Goal: Task Accomplishment & Management: Complete application form

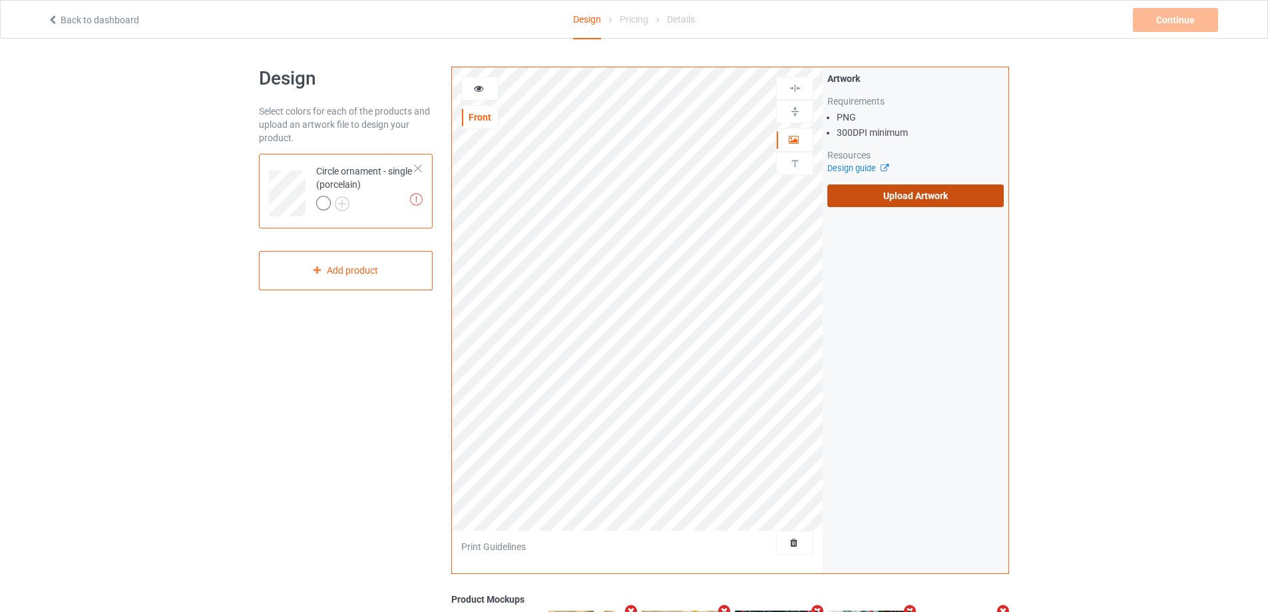
click at [896, 198] on label "Upload Artwork" at bounding box center [916, 195] width 176 height 23
click at [0, 0] on input "Upload Artwork" at bounding box center [0, 0] width 0 height 0
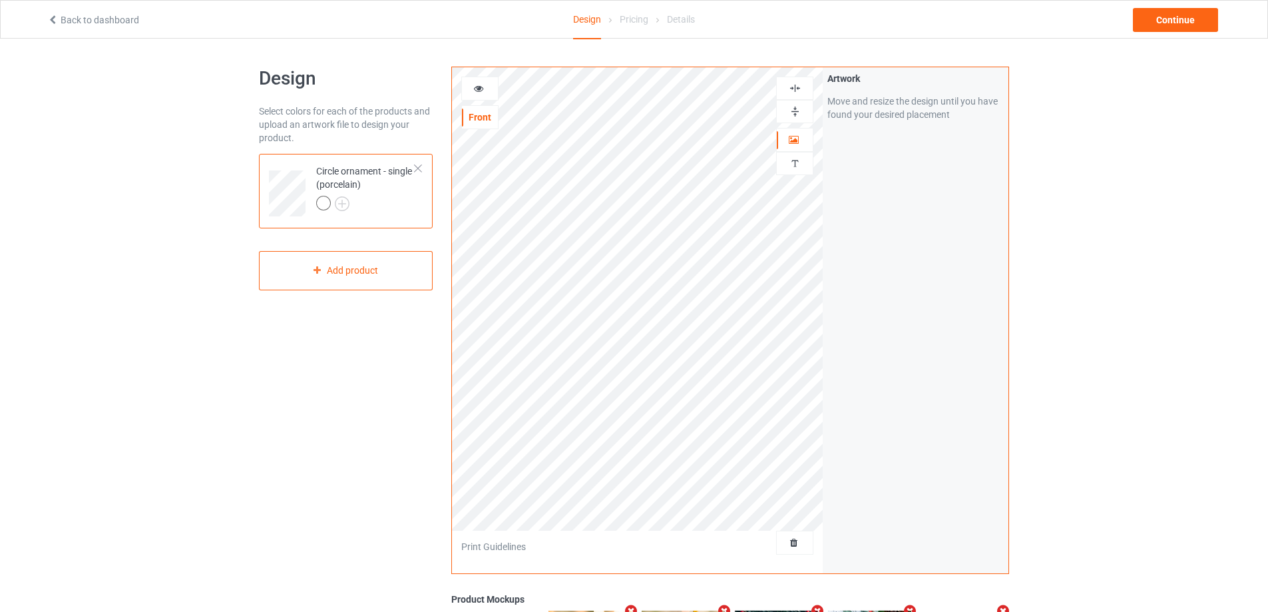
click at [792, 105] on img at bounding box center [795, 111] width 13 height 13
click at [795, 83] on img at bounding box center [795, 88] width 13 height 13
drag, startPoint x: 794, startPoint y: 113, endPoint x: 790, endPoint y: 99, distance: 15.2
click at [794, 113] on img at bounding box center [795, 111] width 13 height 13
click at [789, 91] on img at bounding box center [795, 88] width 13 height 13
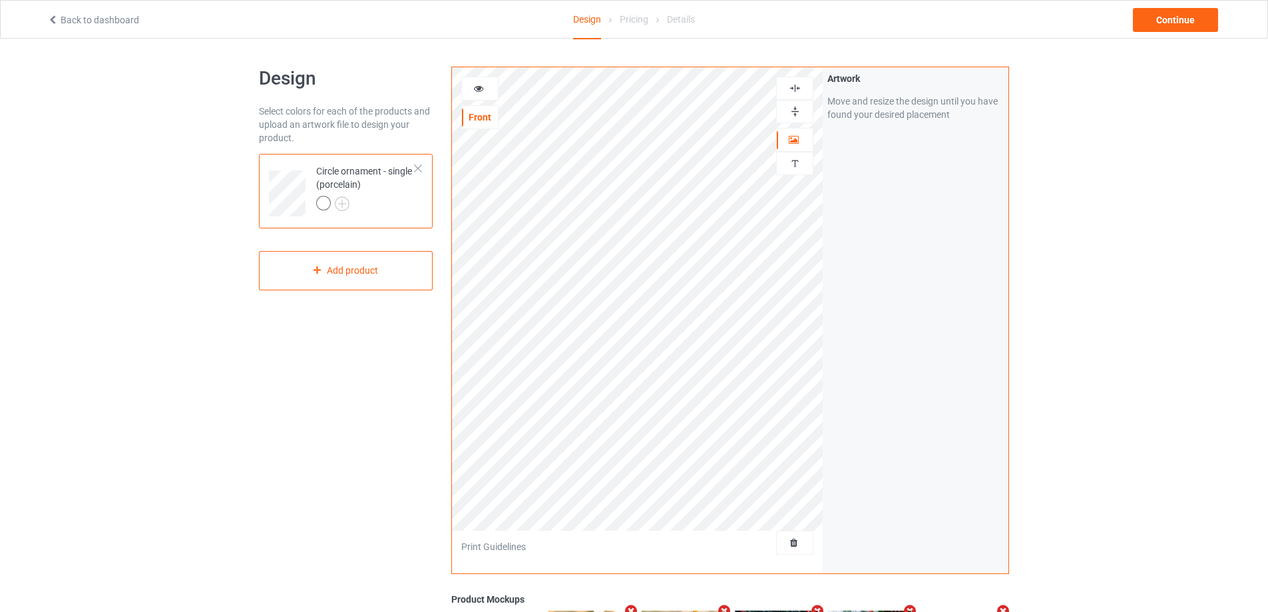
click at [790, 106] on img at bounding box center [795, 111] width 13 height 13
click at [794, 91] on img at bounding box center [795, 88] width 13 height 13
click at [483, 86] on icon at bounding box center [478, 86] width 11 height 9
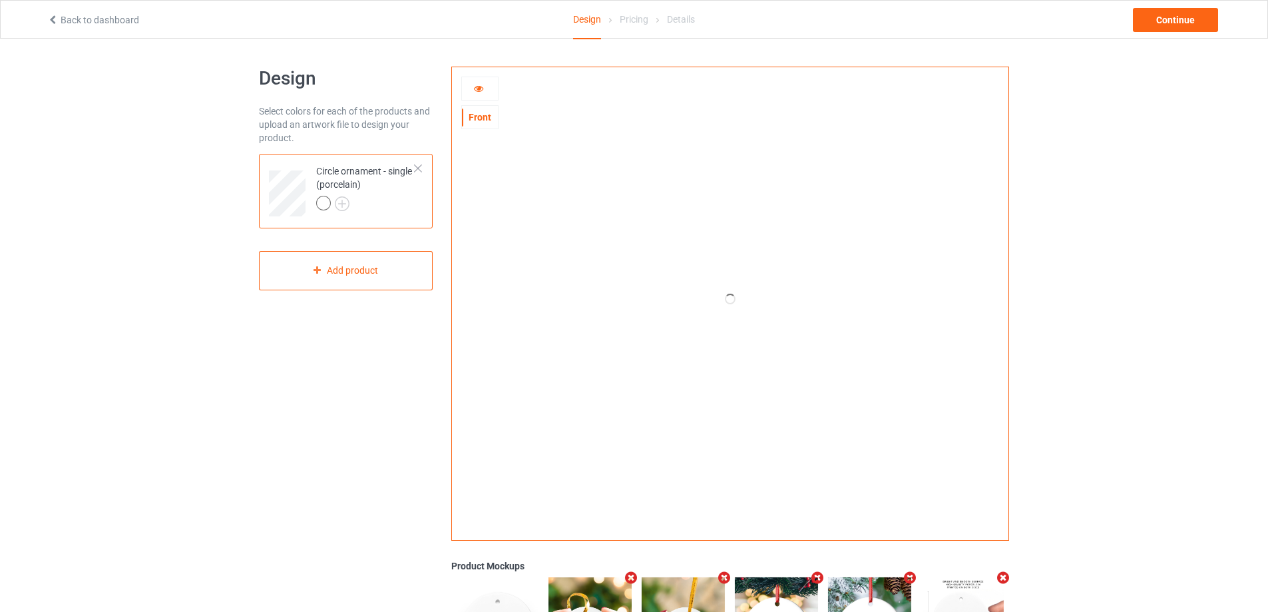
click at [479, 78] on div at bounding box center [479, 89] width 37 height 24
click at [478, 93] on div at bounding box center [480, 88] width 36 height 13
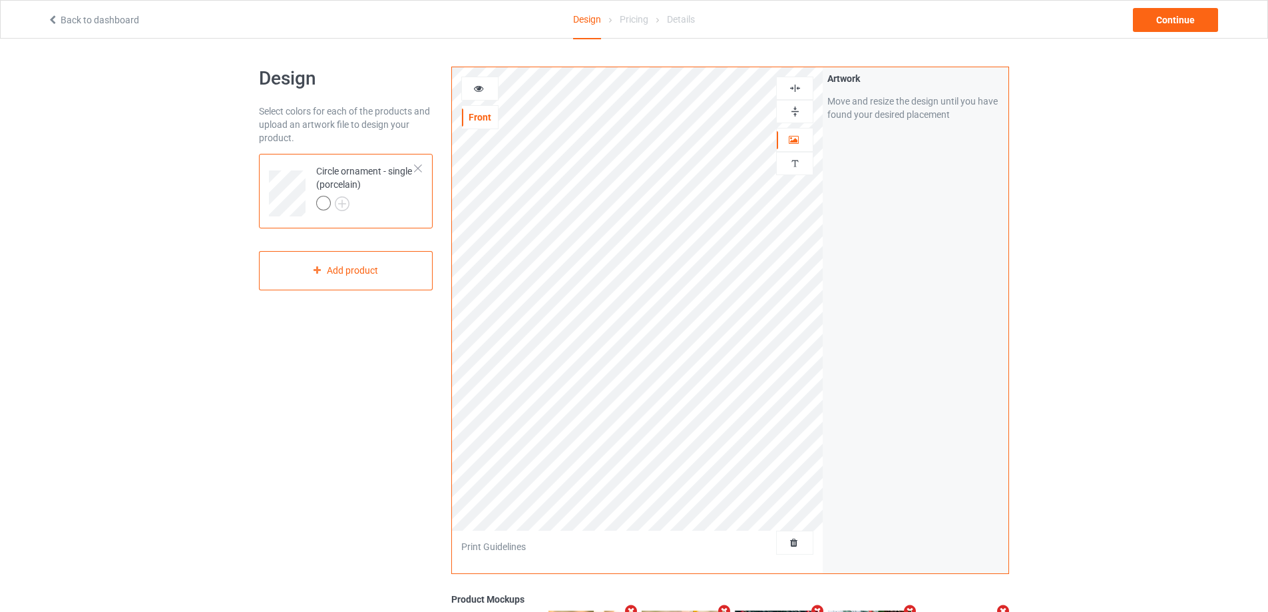
click at [478, 93] on div at bounding box center [480, 88] width 36 height 13
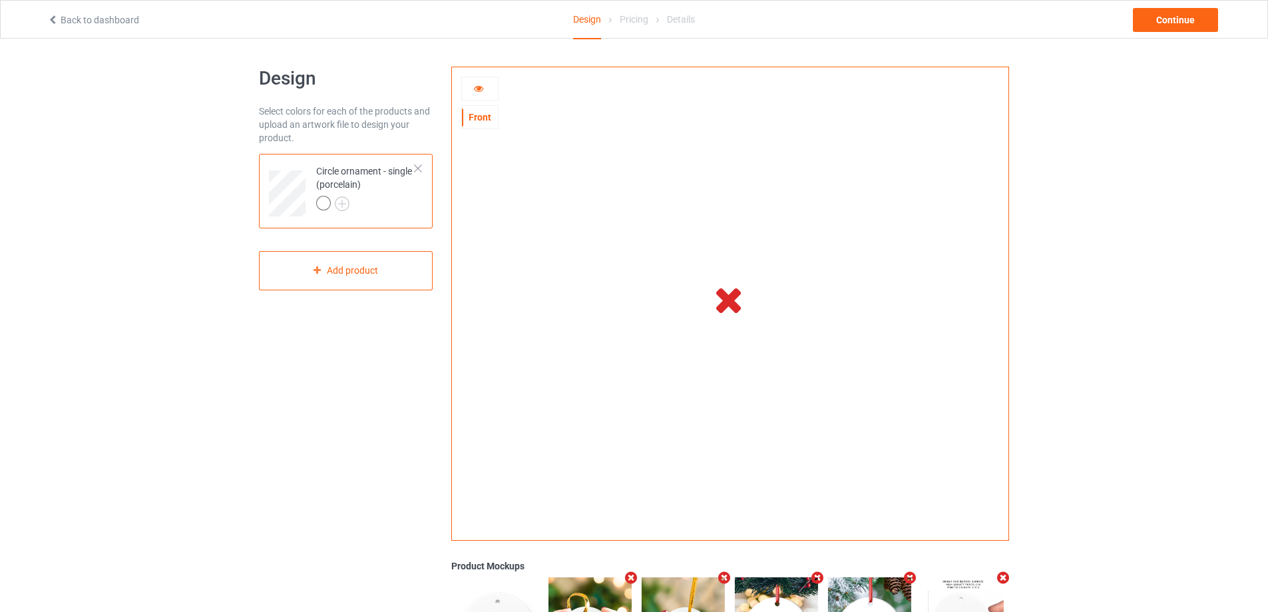
click at [487, 83] on div at bounding box center [480, 88] width 36 height 13
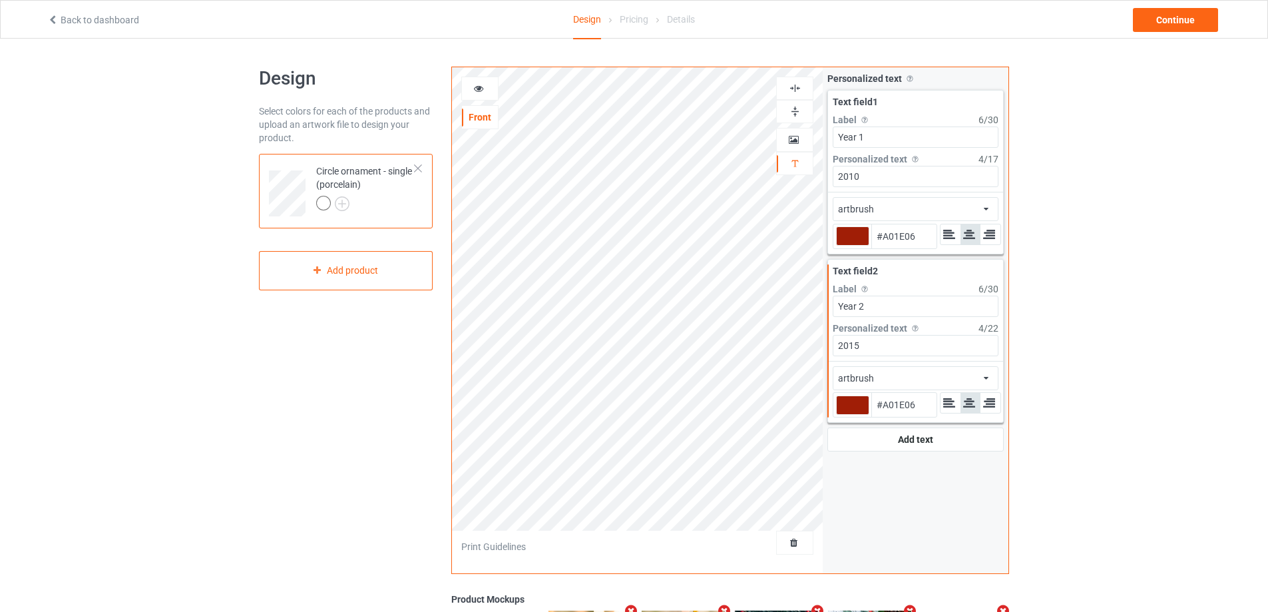
type input "#a01e06"
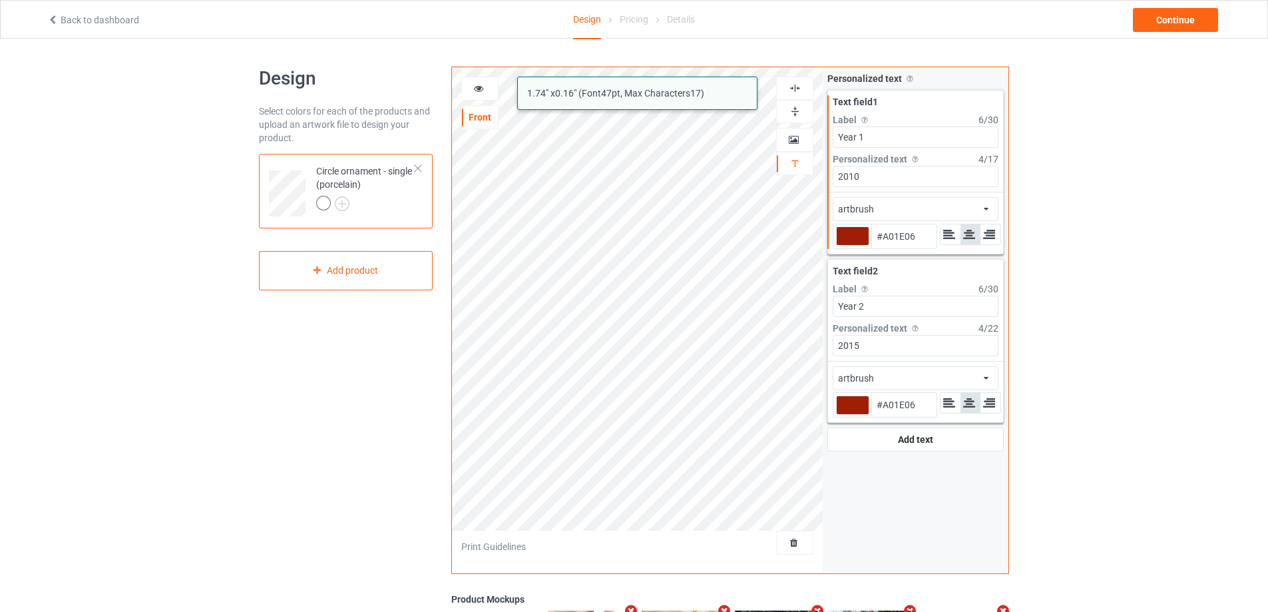
type input "#a01e06"
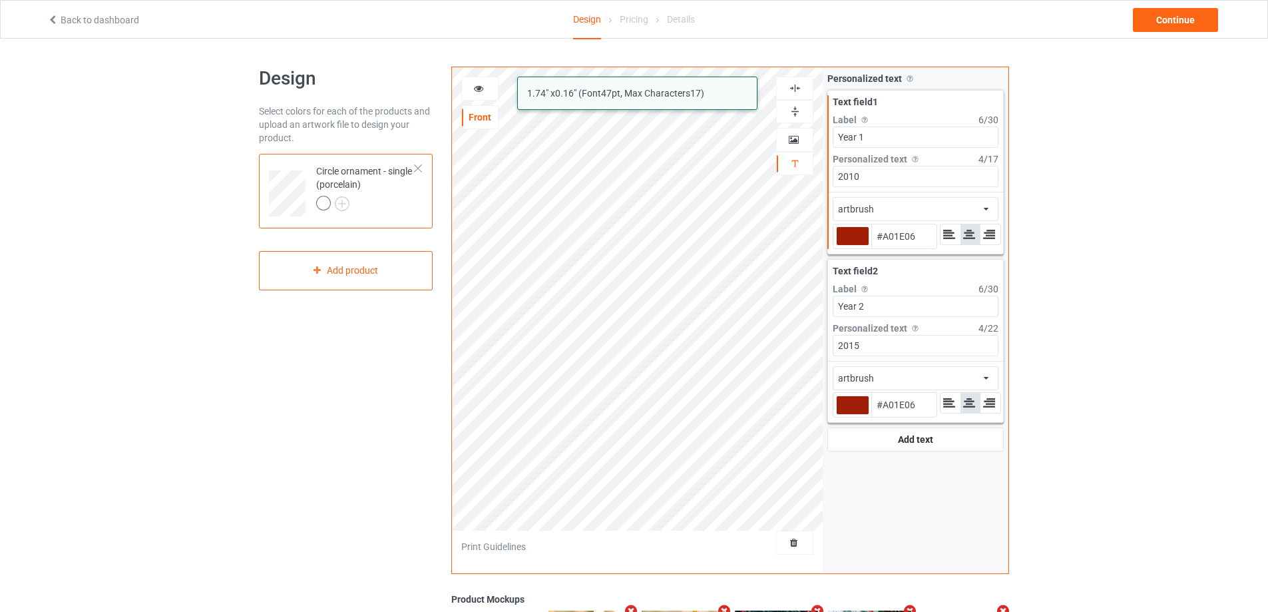
type input "#a01e06"
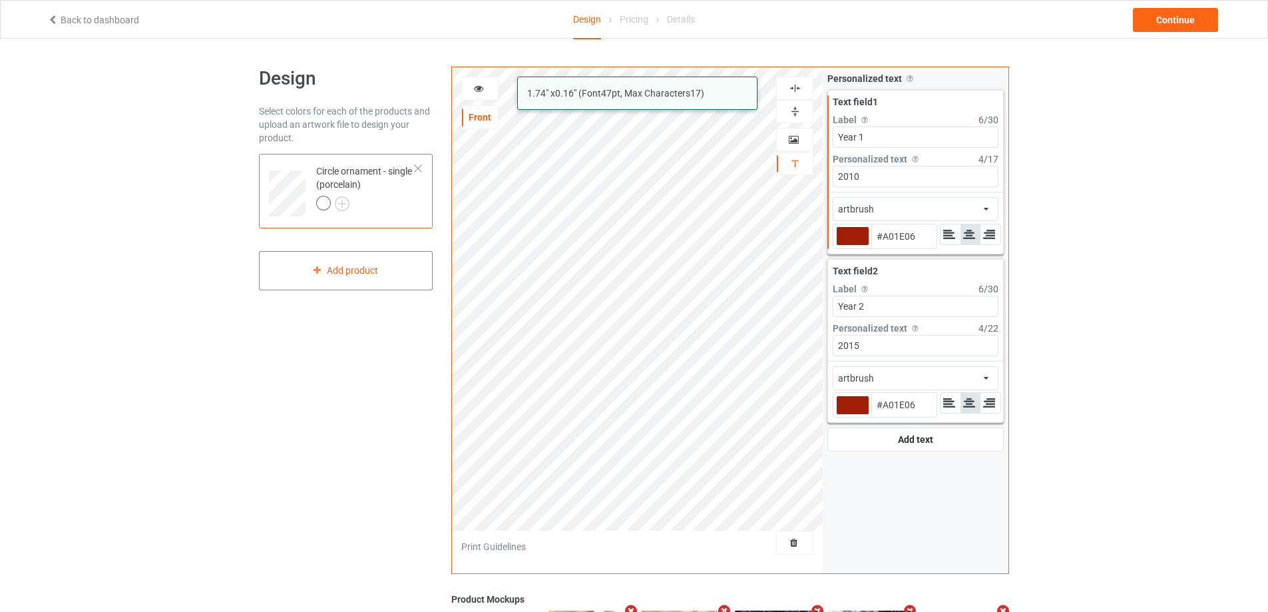
type input "#a01e06"
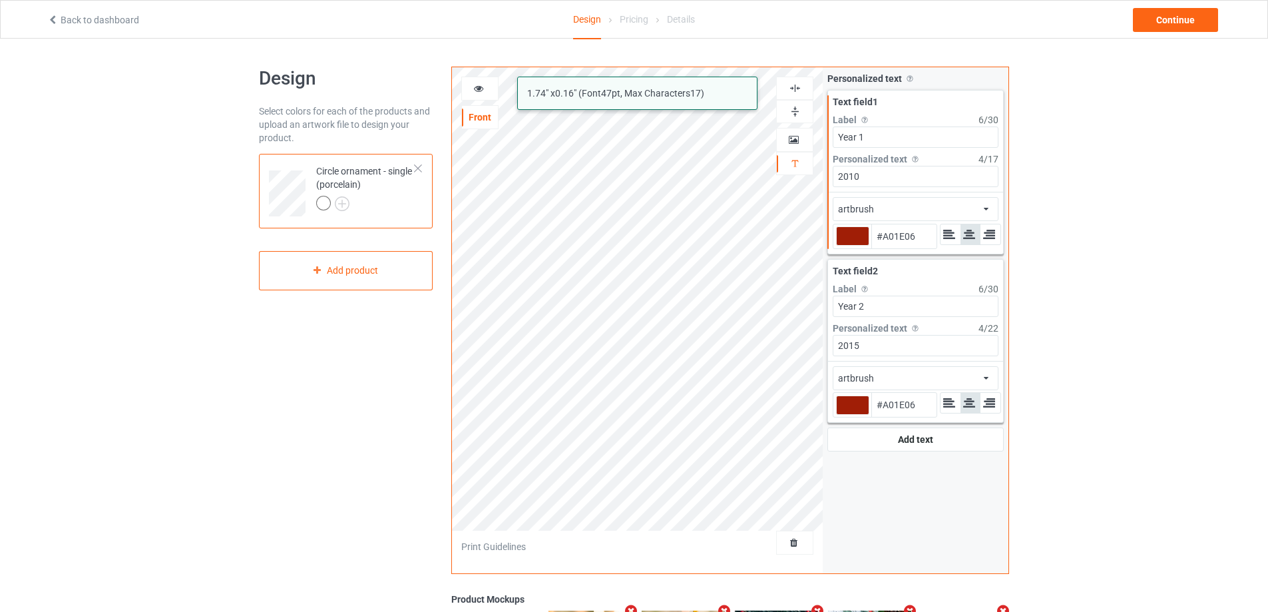
type input "#a01e06"
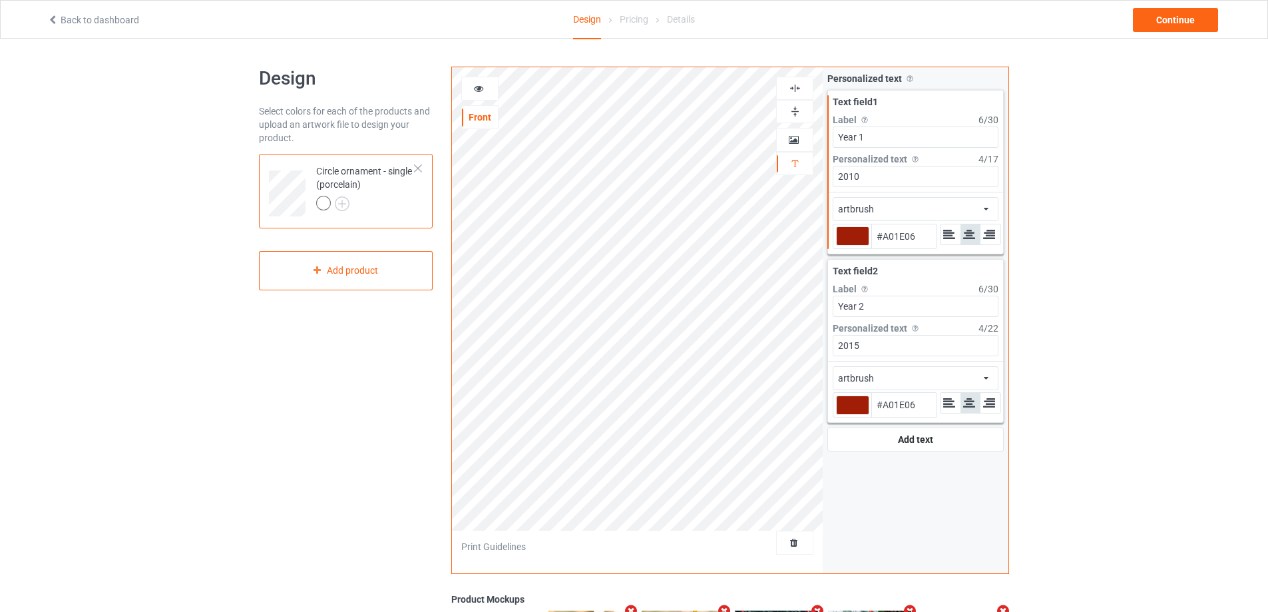
type input "#a01e06"
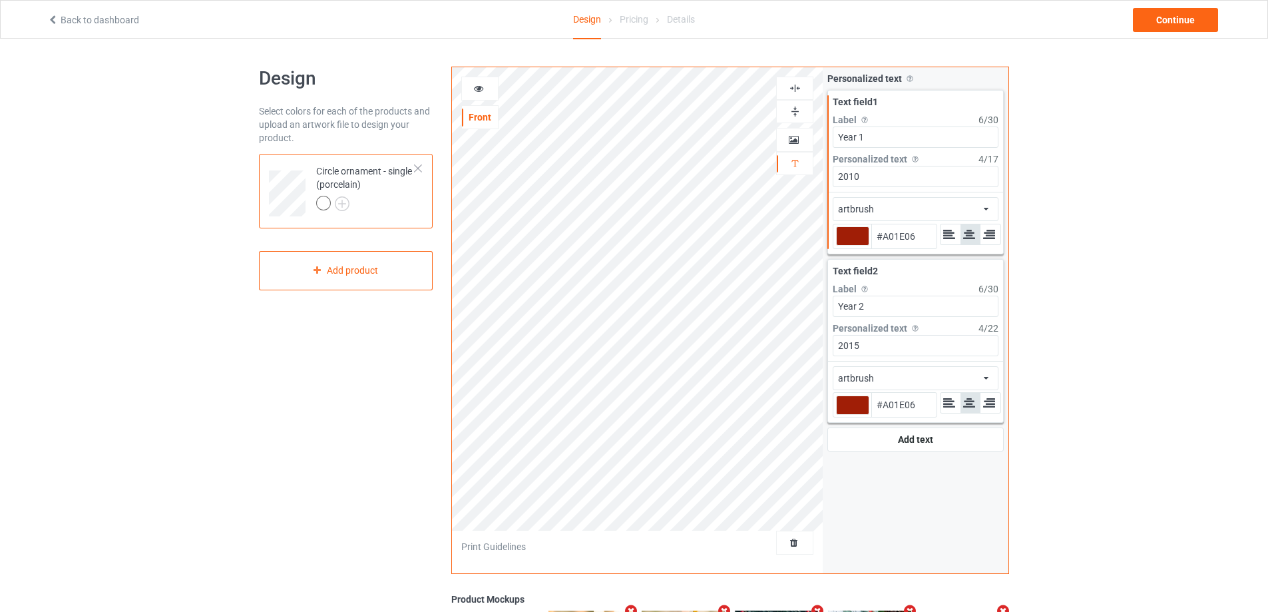
type input "#a01e06"
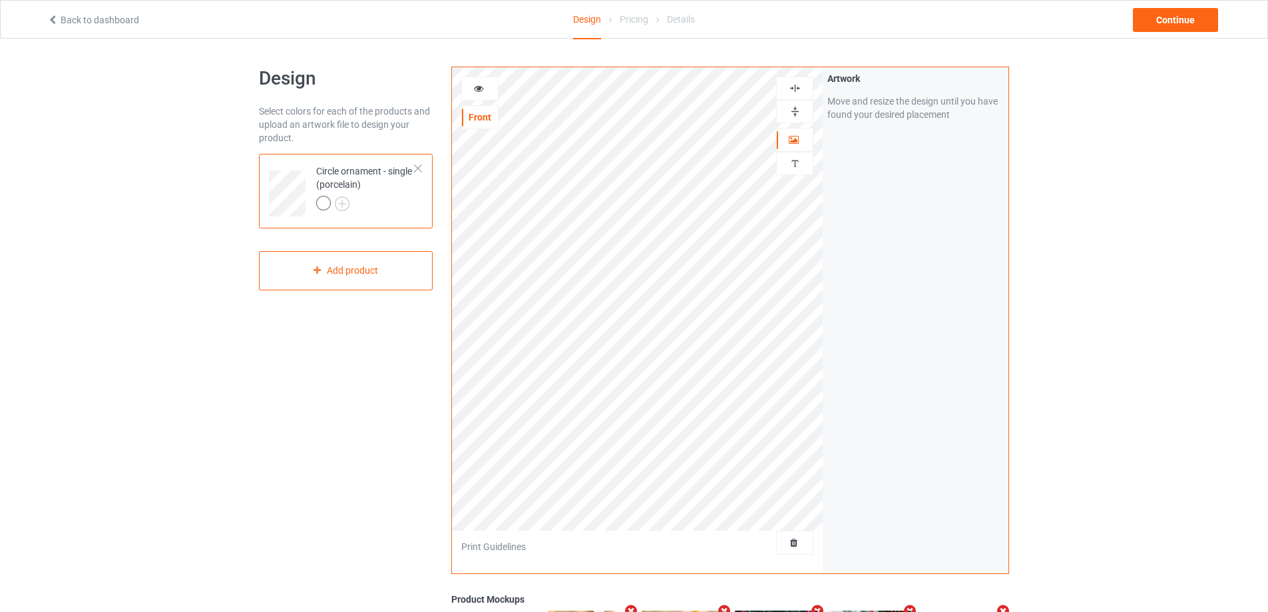
click at [479, 85] on icon at bounding box center [478, 86] width 11 height 9
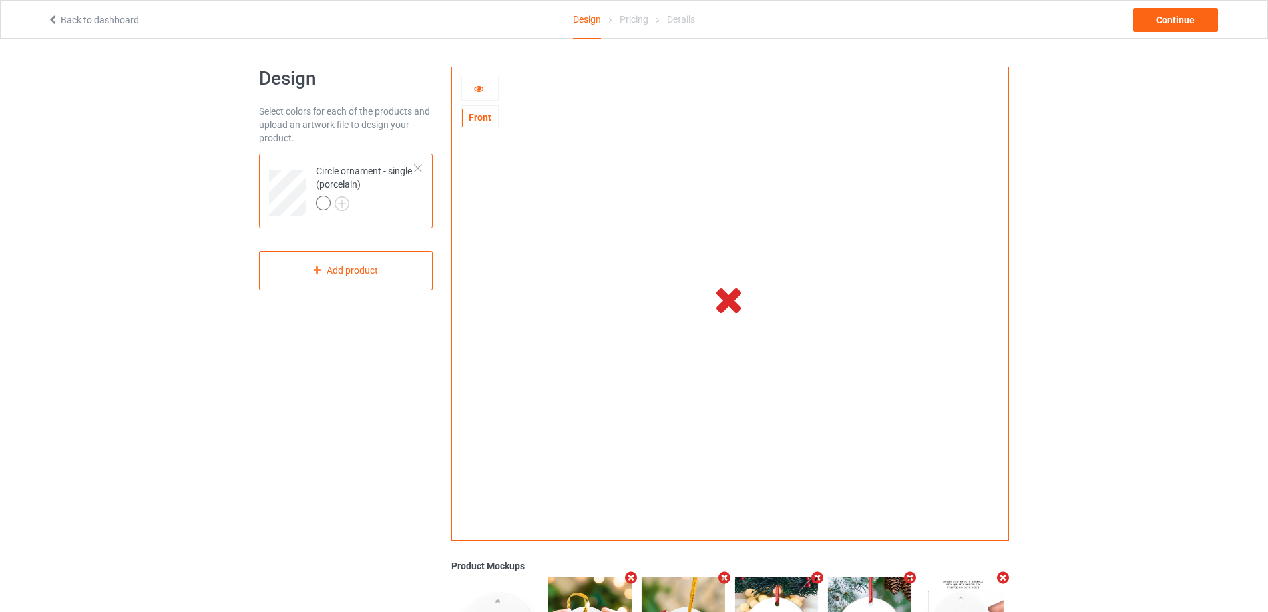
click at [473, 83] on icon at bounding box center [478, 86] width 11 height 9
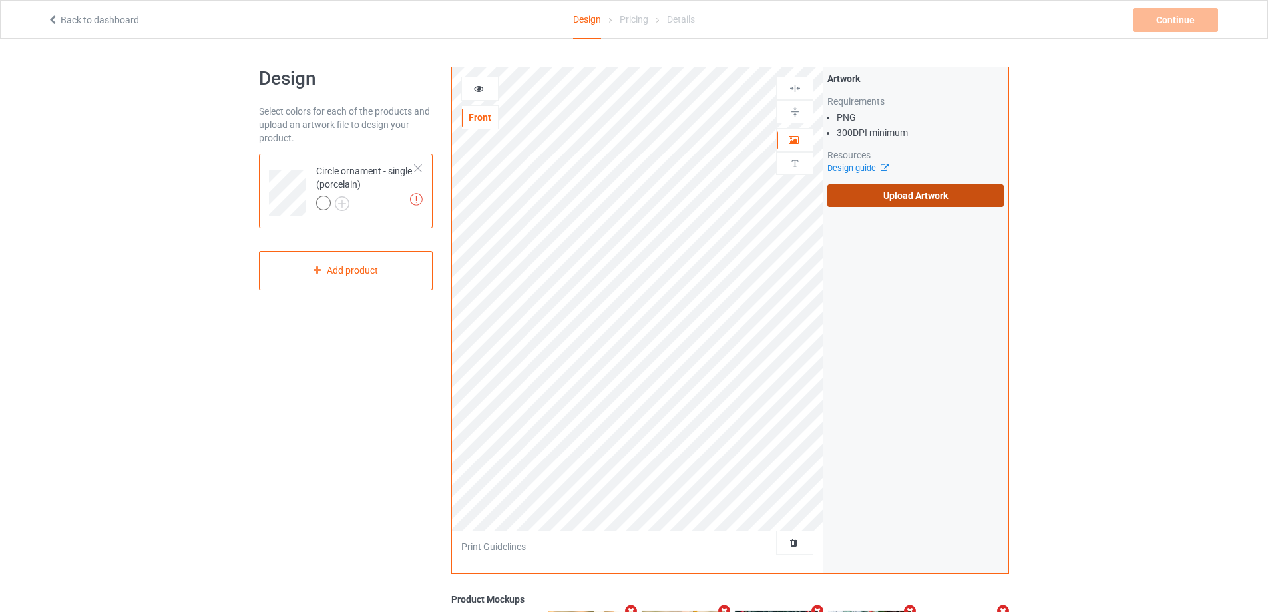
click at [877, 198] on label "Upload Artwork" at bounding box center [916, 195] width 176 height 23
click at [0, 0] on input "Upload Artwork" at bounding box center [0, 0] width 0 height 0
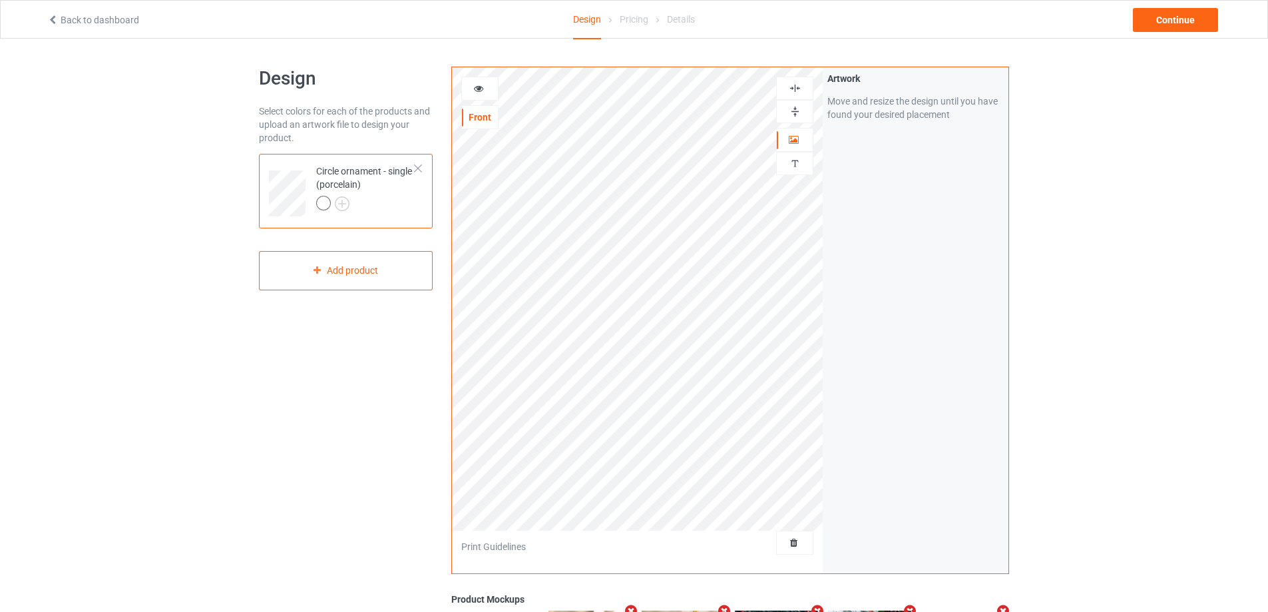
click at [796, 116] on img at bounding box center [795, 111] width 13 height 13
click at [800, 91] on img at bounding box center [795, 88] width 13 height 13
click at [795, 115] on img at bounding box center [795, 111] width 13 height 13
click at [793, 89] on img at bounding box center [795, 88] width 13 height 13
click at [477, 85] on icon at bounding box center [478, 86] width 11 height 9
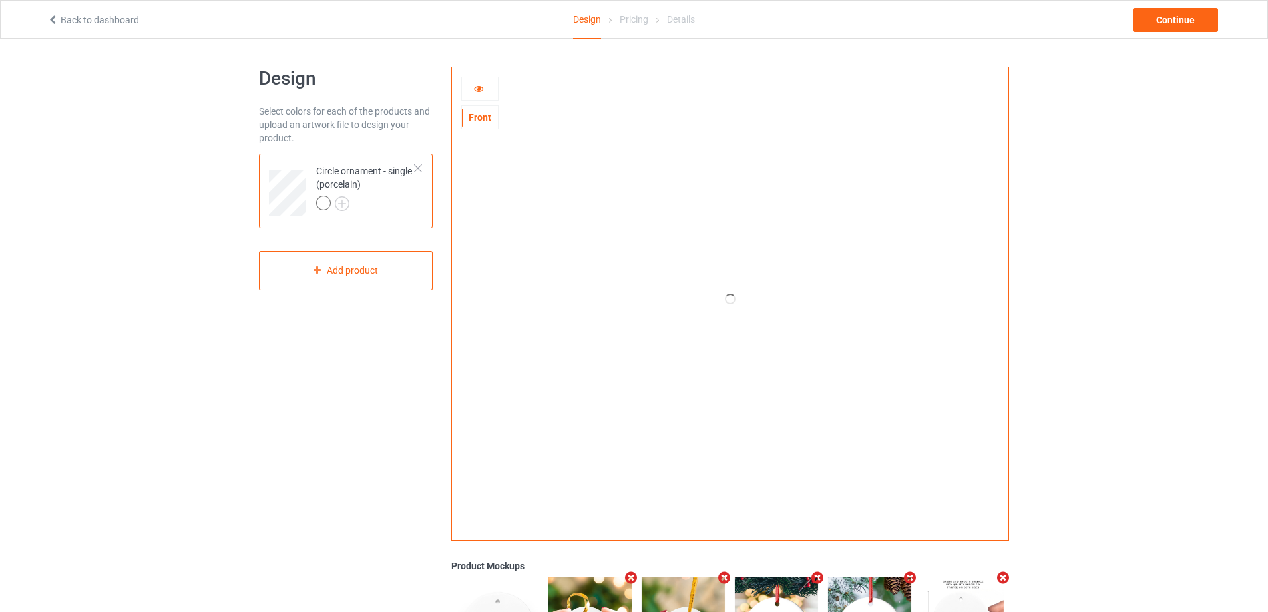
click at [477, 85] on icon at bounding box center [478, 86] width 11 height 9
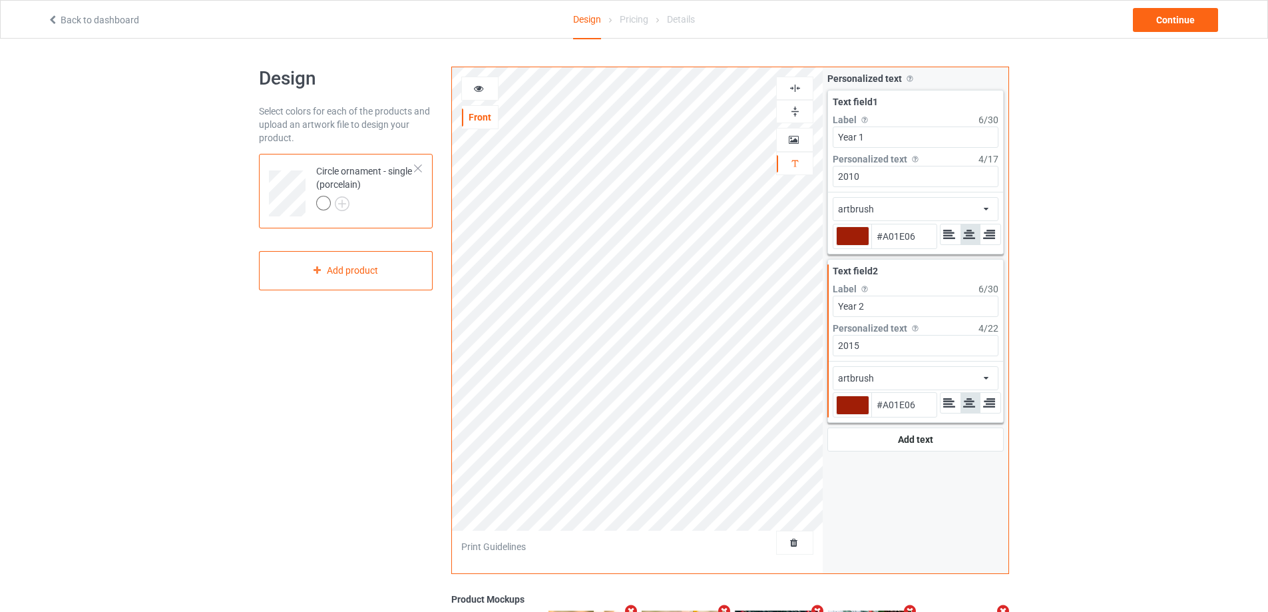
type input "#a01e06"
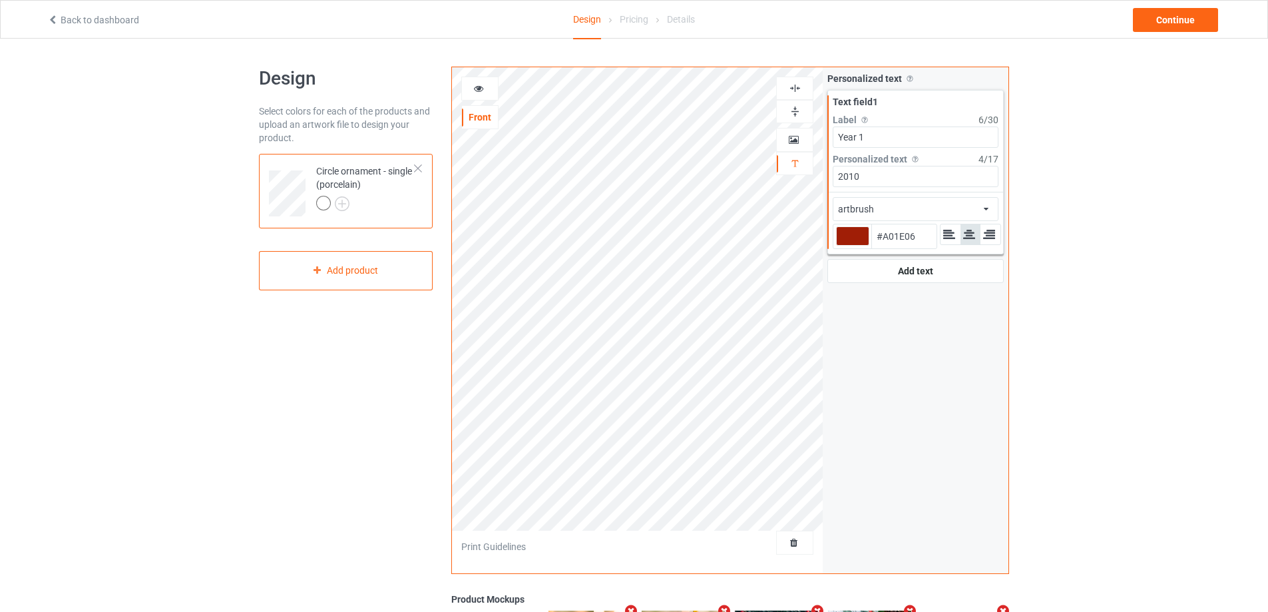
type input "#a01e06"
click at [476, 86] on icon at bounding box center [478, 86] width 11 height 9
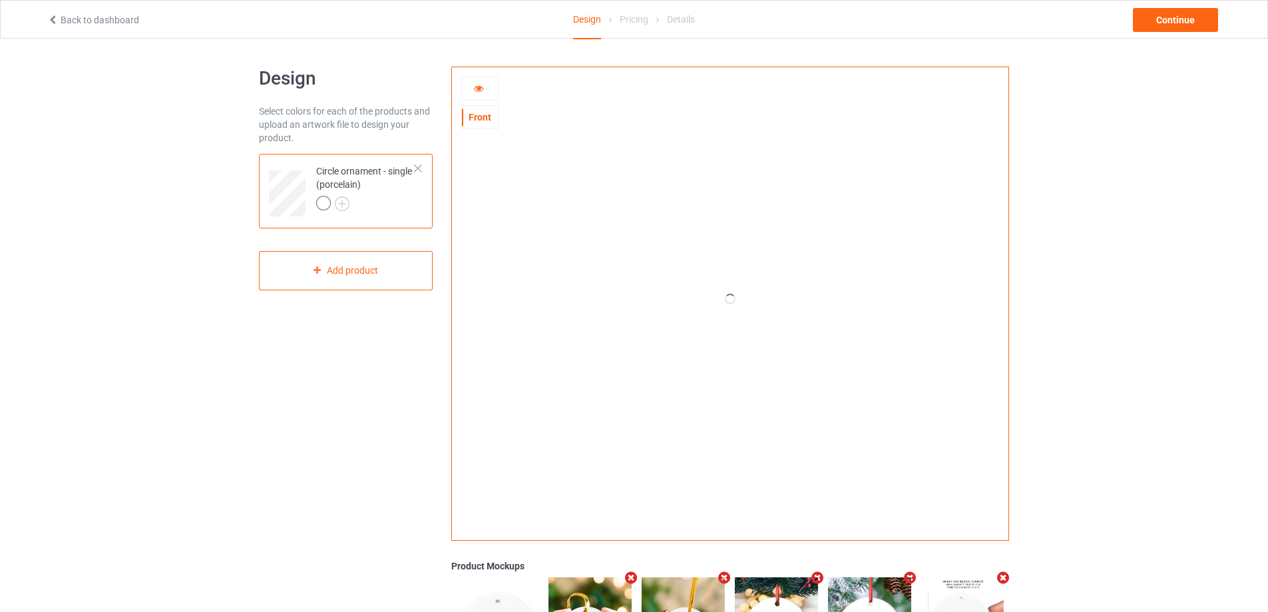
click at [477, 87] on icon at bounding box center [478, 86] width 11 height 9
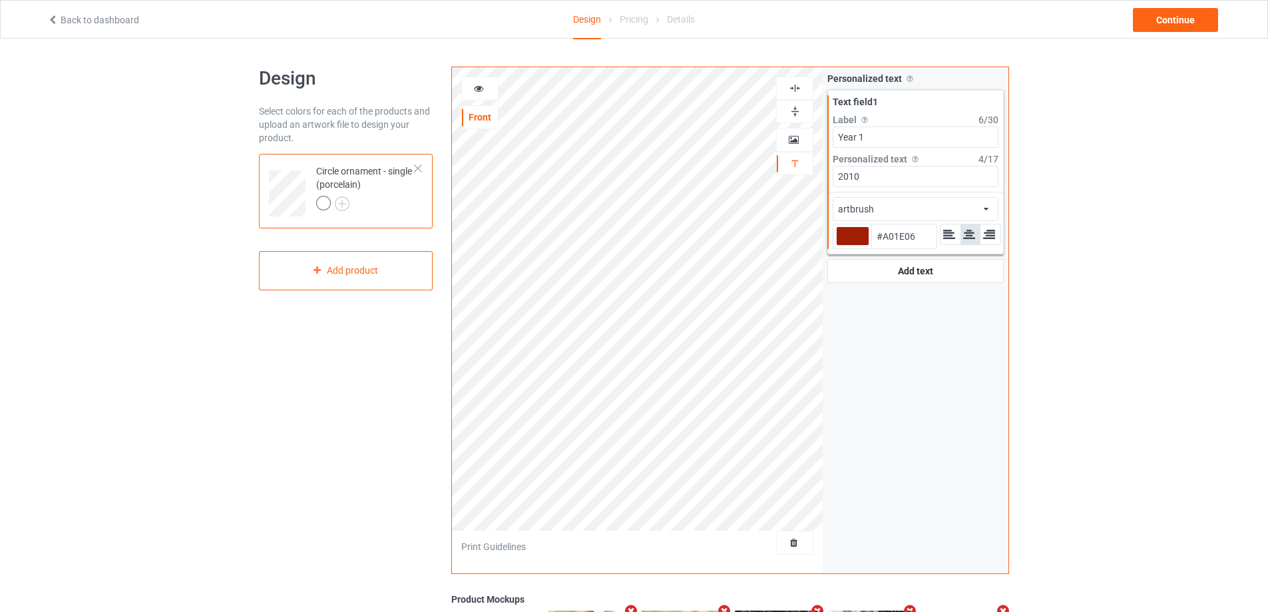
click at [477, 87] on icon at bounding box center [478, 86] width 11 height 9
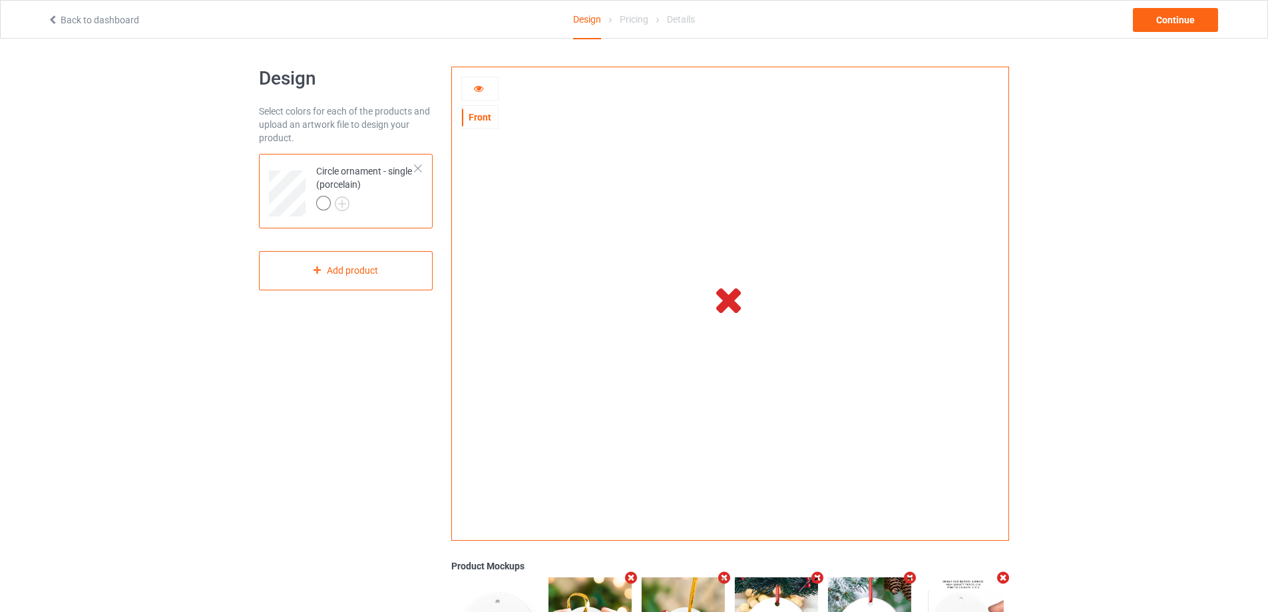
click at [477, 87] on icon at bounding box center [478, 86] width 11 height 9
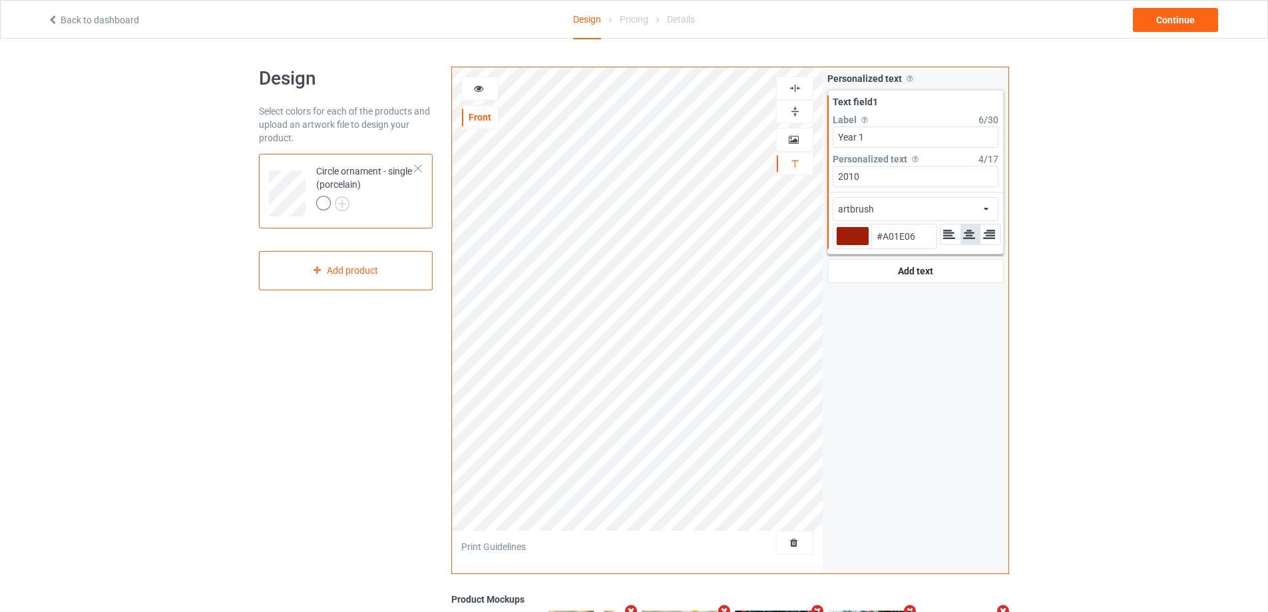
click at [477, 87] on icon at bounding box center [478, 86] width 11 height 9
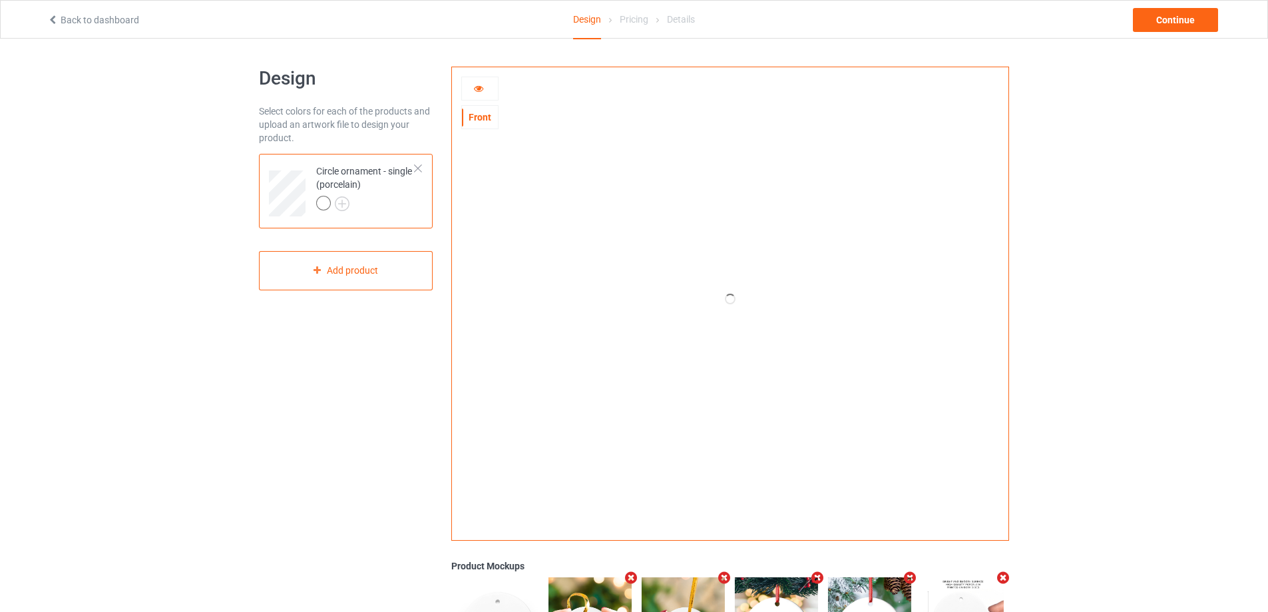
click at [484, 83] on icon at bounding box center [478, 86] width 11 height 9
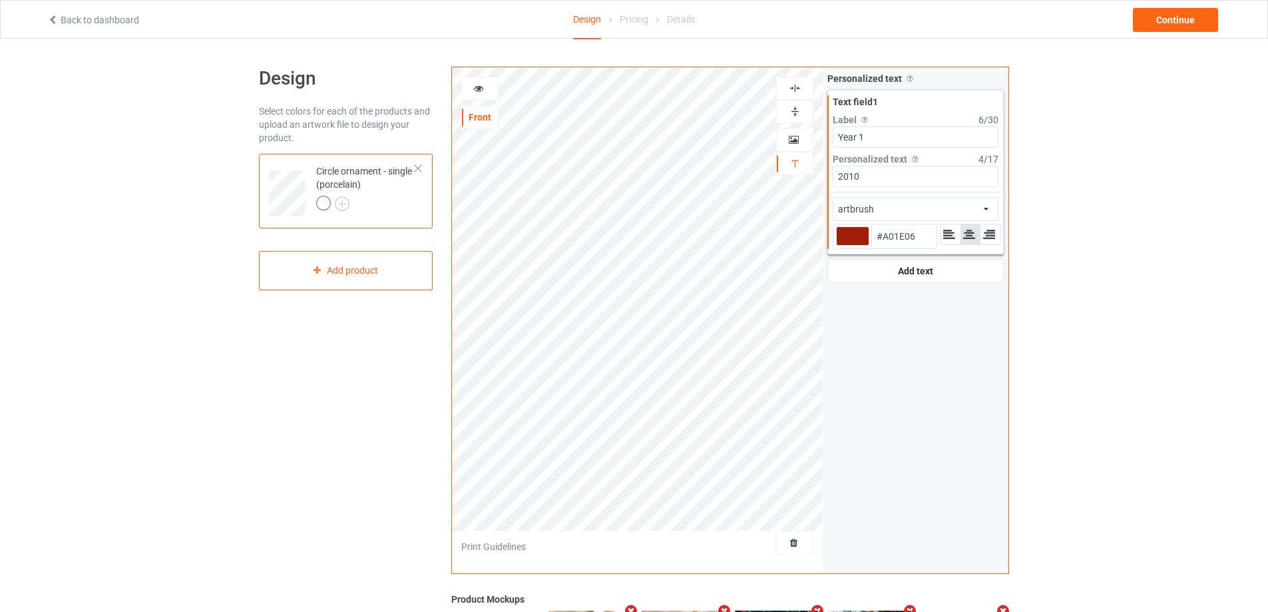
click at [477, 90] on icon at bounding box center [478, 86] width 11 height 9
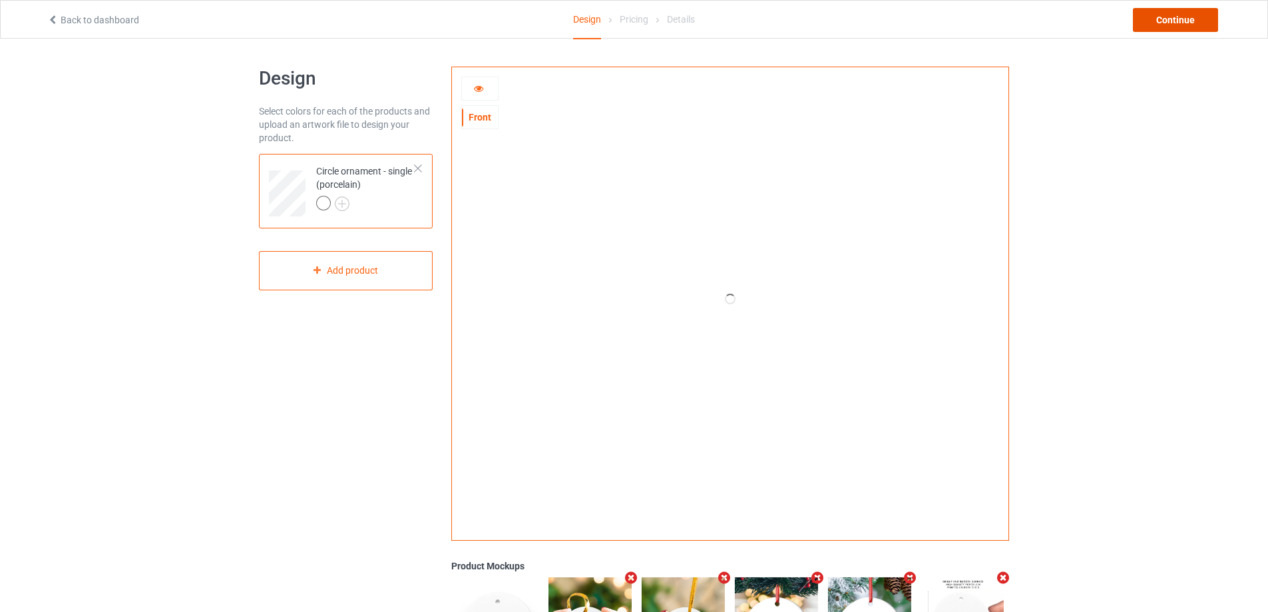
click at [1186, 17] on div "Continue" at bounding box center [1175, 20] width 85 height 24
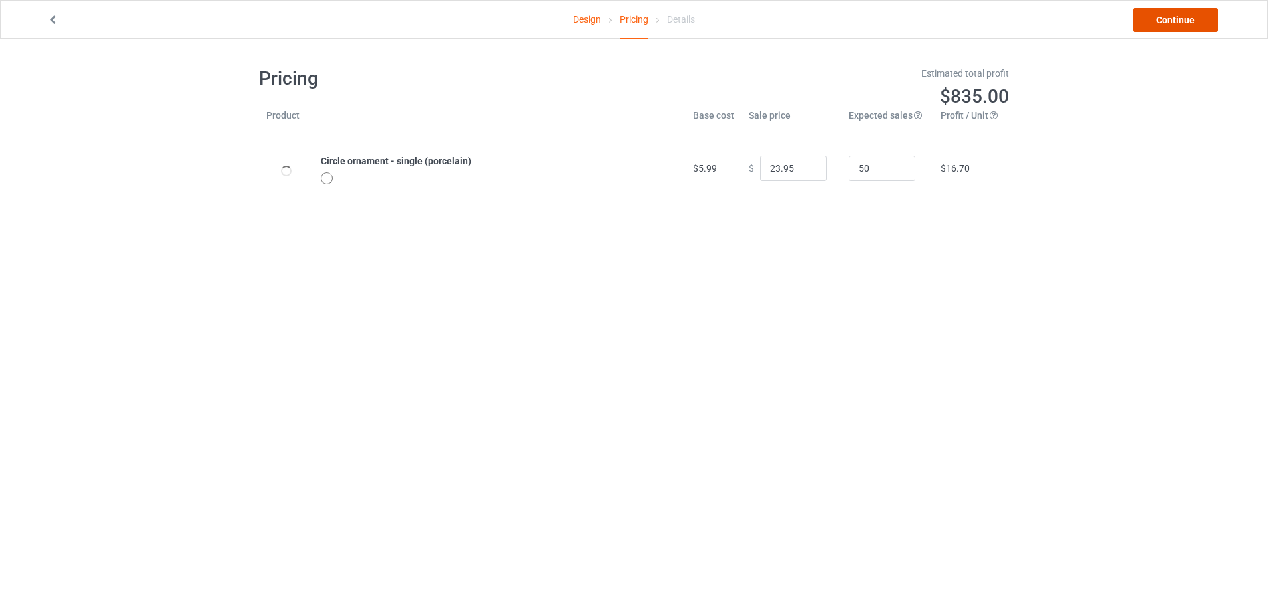
click at [1186, 18] on link "Continue" at bounding box center [1175, 20] width 85 height 24
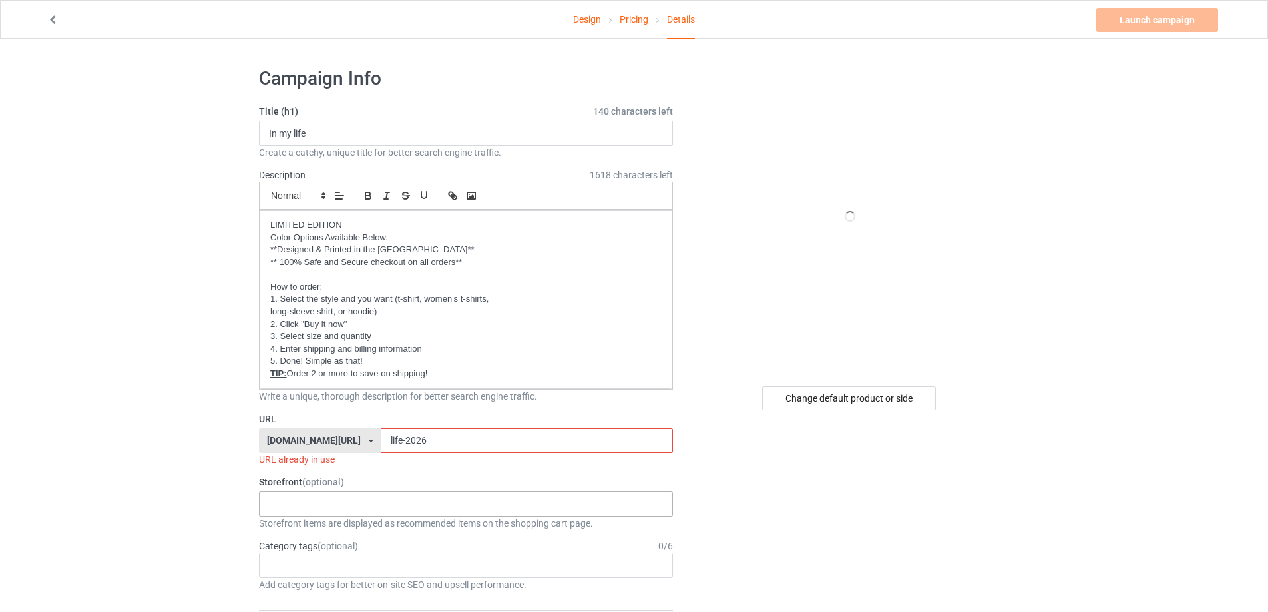
click at [314, 505] on div "Oh look! A Bookstore! Best friends/ Besties 2025 [DEMOGRAPHIC_DATA] 2025 To my …" at bounding box center [466, 503] width 414 height 25
type input "o"
type input "ỏ"
type input "ornament"
click at [372, 536] on div "Best Ornament 2025 Christmas" at bounding box center [466, 528] width 413 height 25
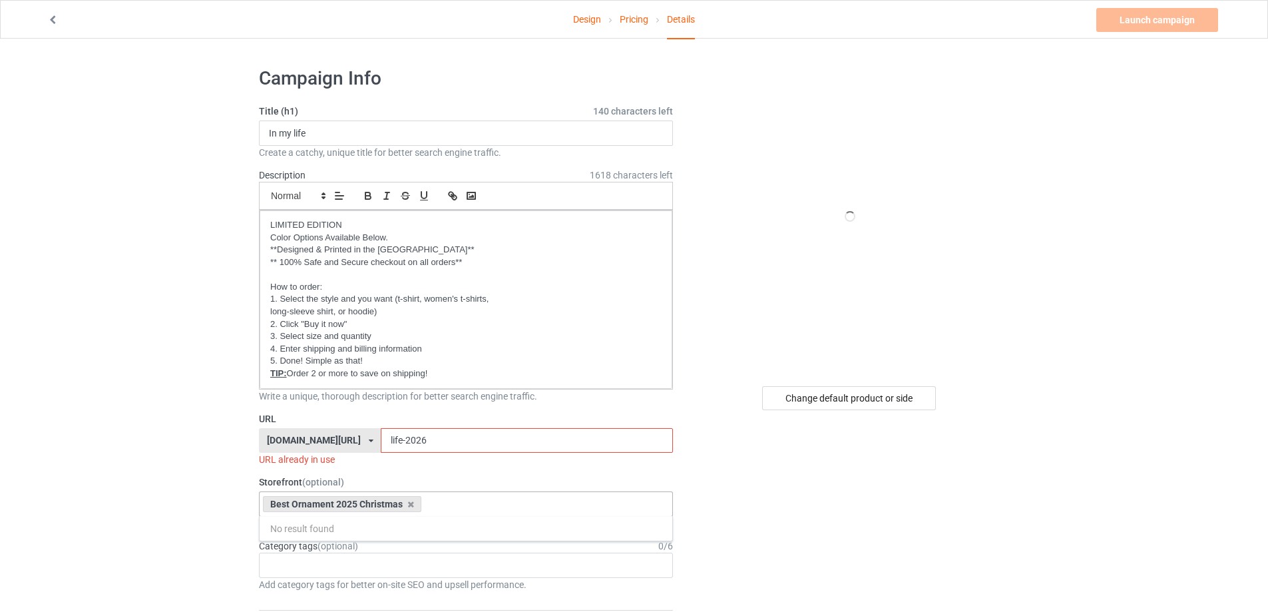
click at [414, 441] on input "life-2026" at bounding box center [527, 440] width 292 height 25
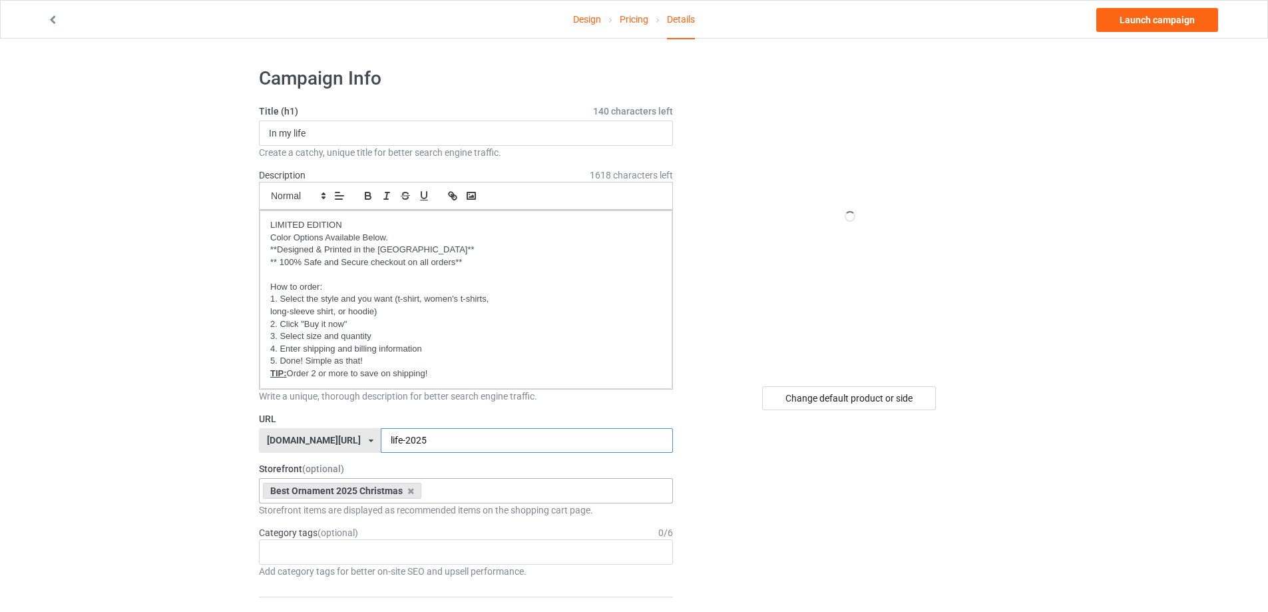
type input "life-2025"
drag, startPoint x: 338, startPoint y: 133, endPoint x: 220, endPoint y: 131, distance: 117.9
type input "D"
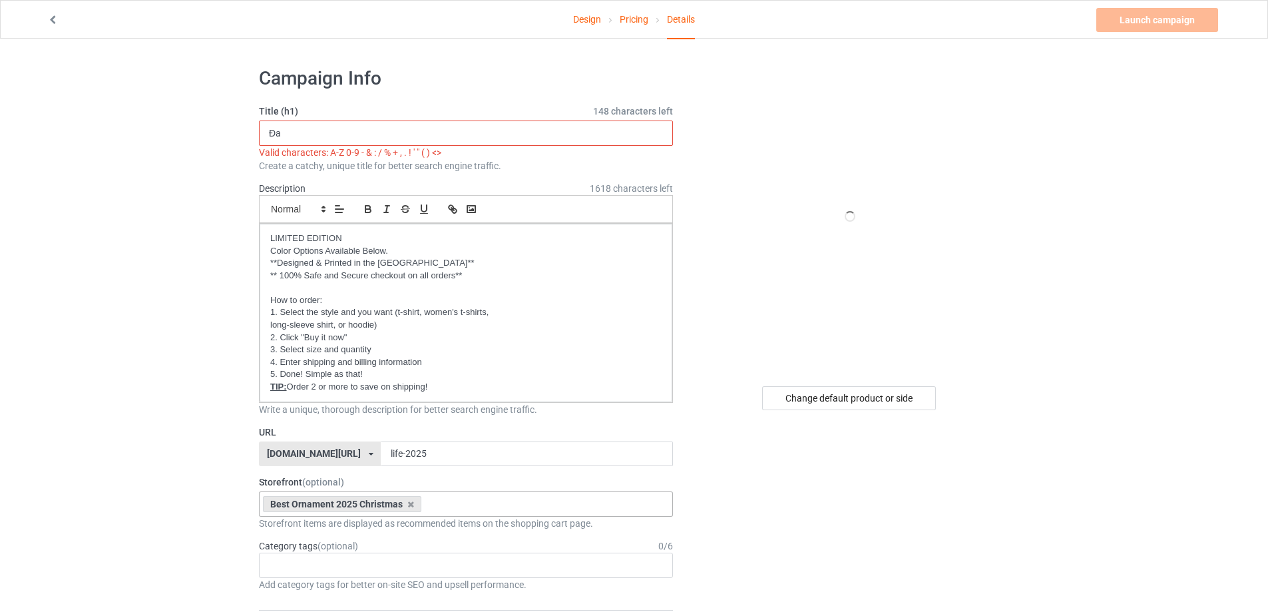
type input "Đ"
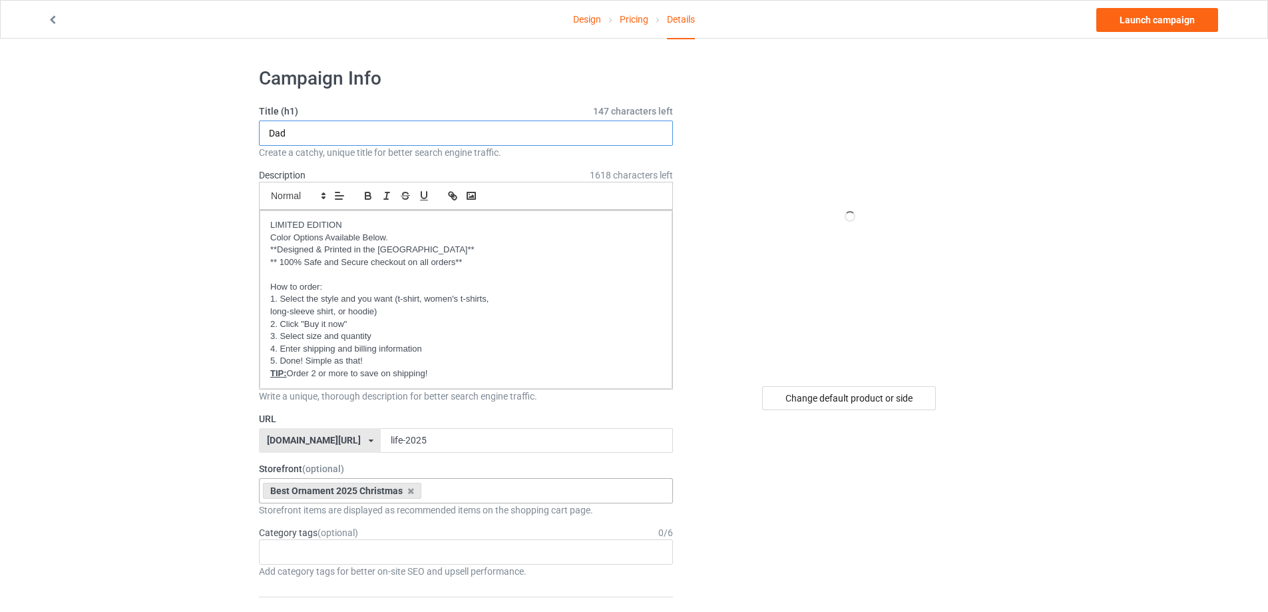
type input "Dad"
click at [1141, 25] on link "Launch campaign" at bounding box center [1158, 20] width 122 height 24
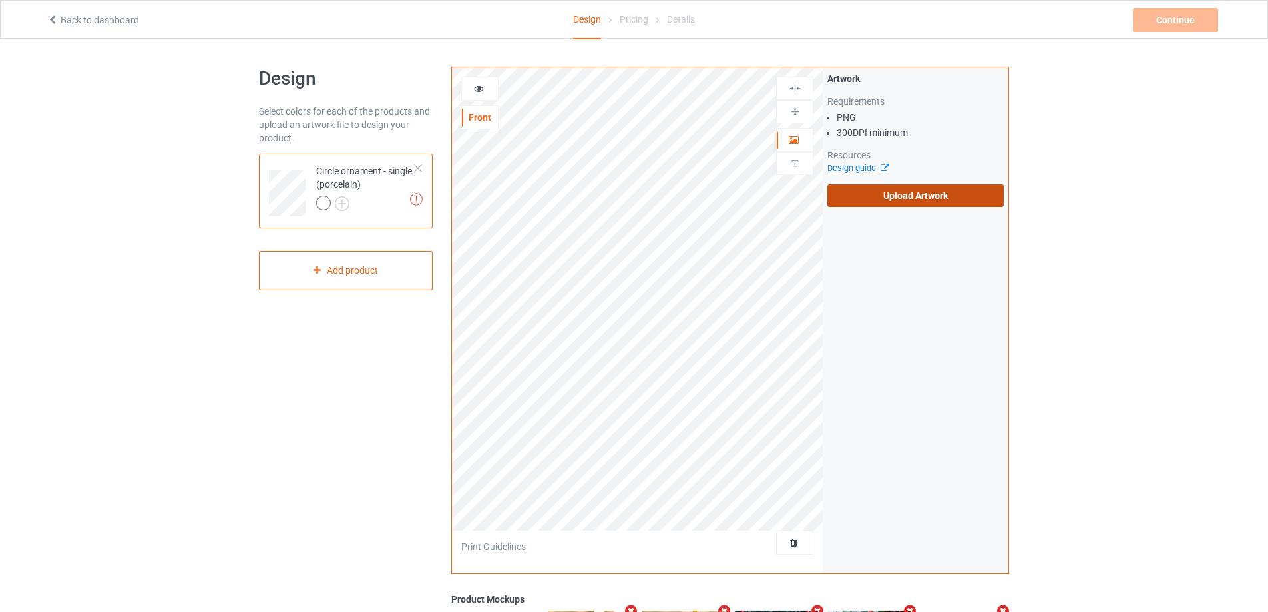
click at [891, 197] on label "Upload Artwork" at bounding box center [916, 195] width 176 height 23
click at [0, 0] on input "Upload Artwork" at bounding box center [0, 0] width 0 height 0
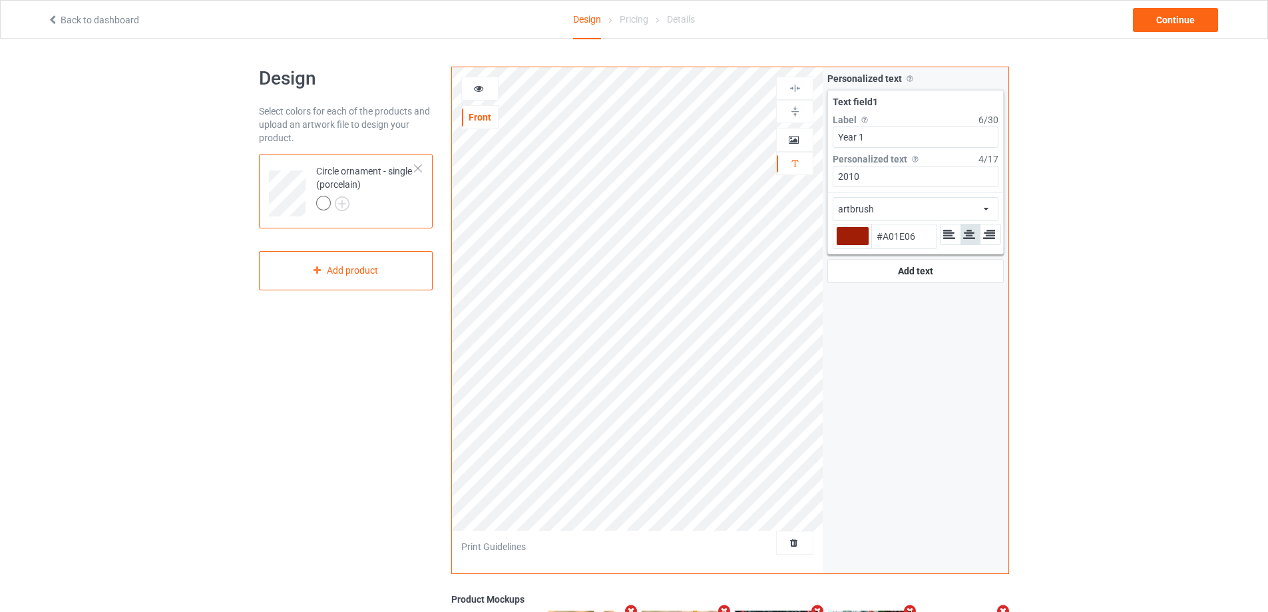
type input "#a01e06"
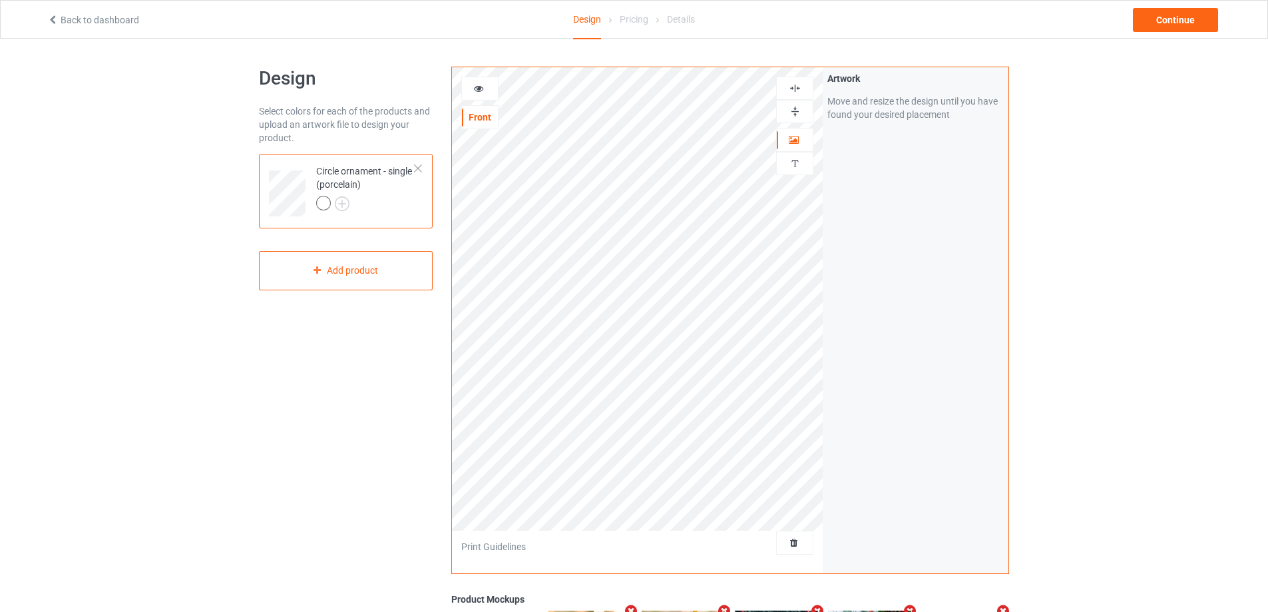
click at [800, 112] on img at bounding box center [795, 111] width 13 height 13
click at [799, 89] on img at bounding box center [795, 88] width 13 height 13
click at [795, 87] on img at bounding box center [795, 88] width 13 height 13
click at [797, 103] on div at bounding box center [794, 111] width 37 height 23
click at [481, 87] on icon at bounding box center [478, 86] width 11 height 9
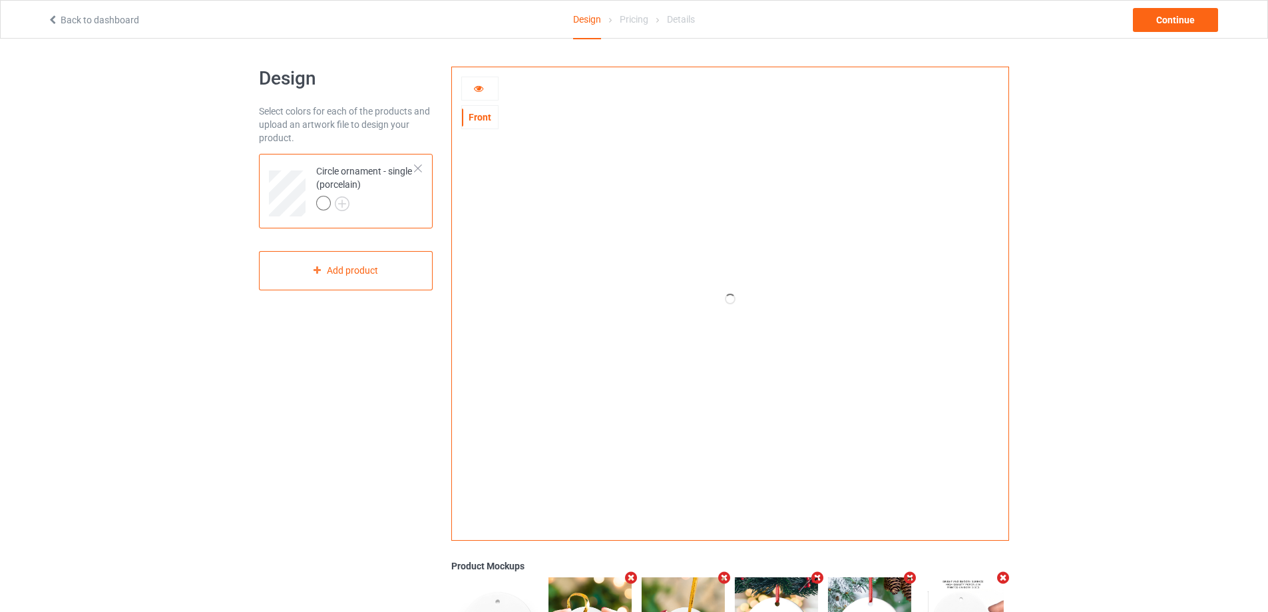
click at [481, 87] on icon at bounding box center [478, 86] width 11 height 9
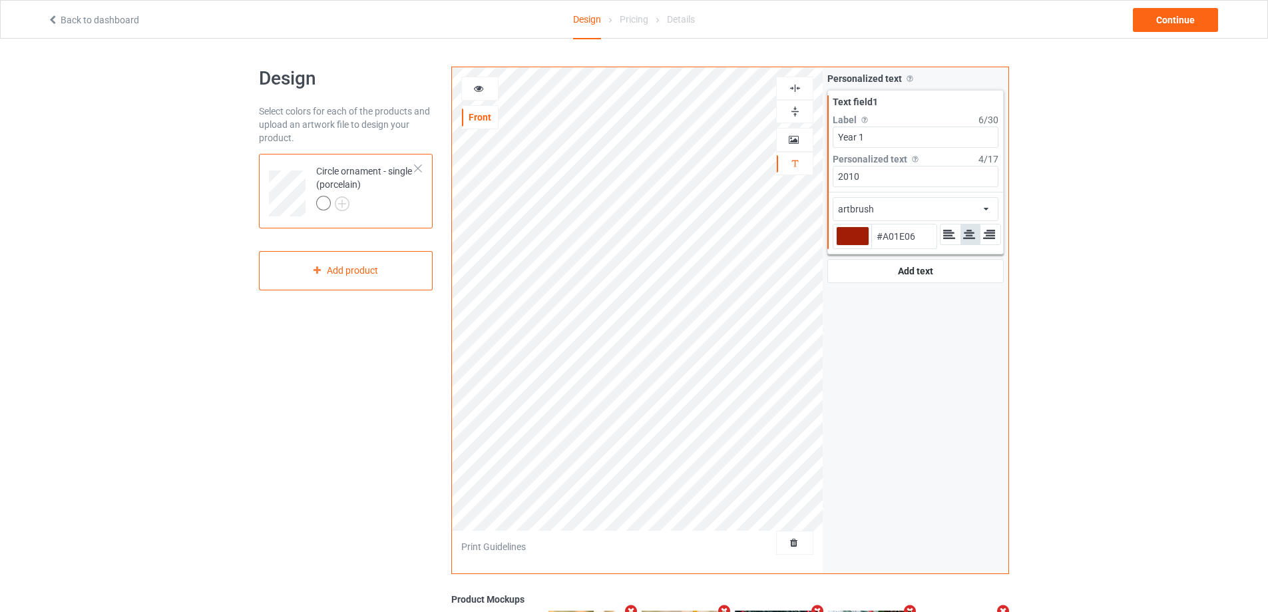
type input "#a01e06"
click at [483, 91] on icon at bounding box center [478, 86] width 11 height 9
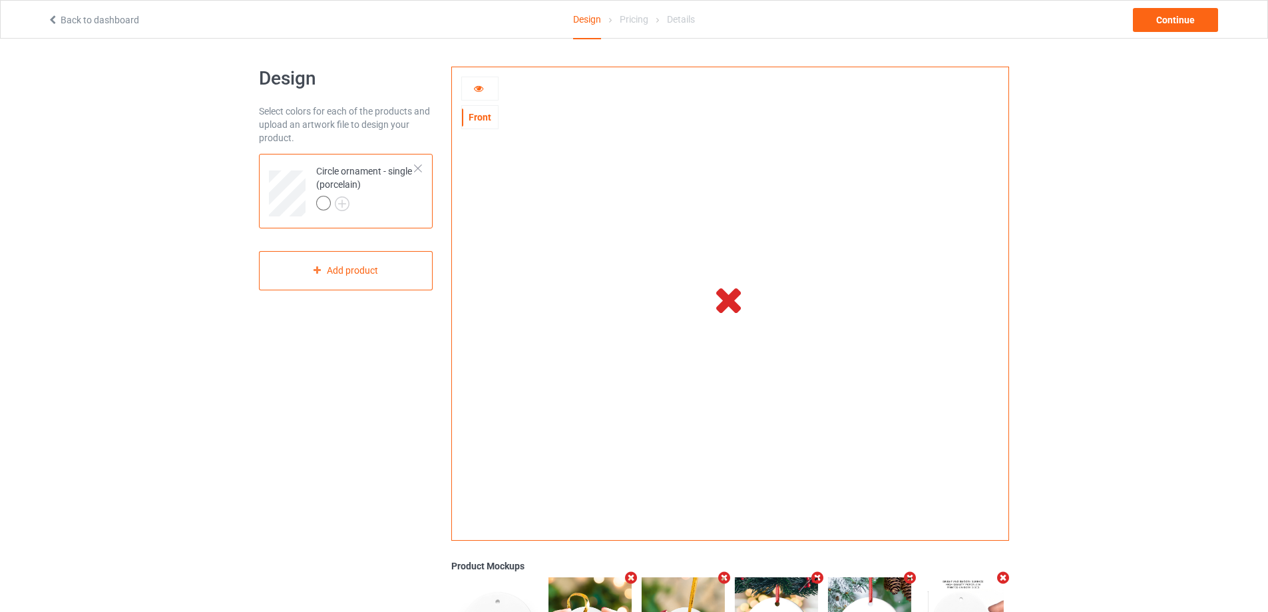
click at [472, 95] on div at bounding box center [480, 88] width 36 height 13
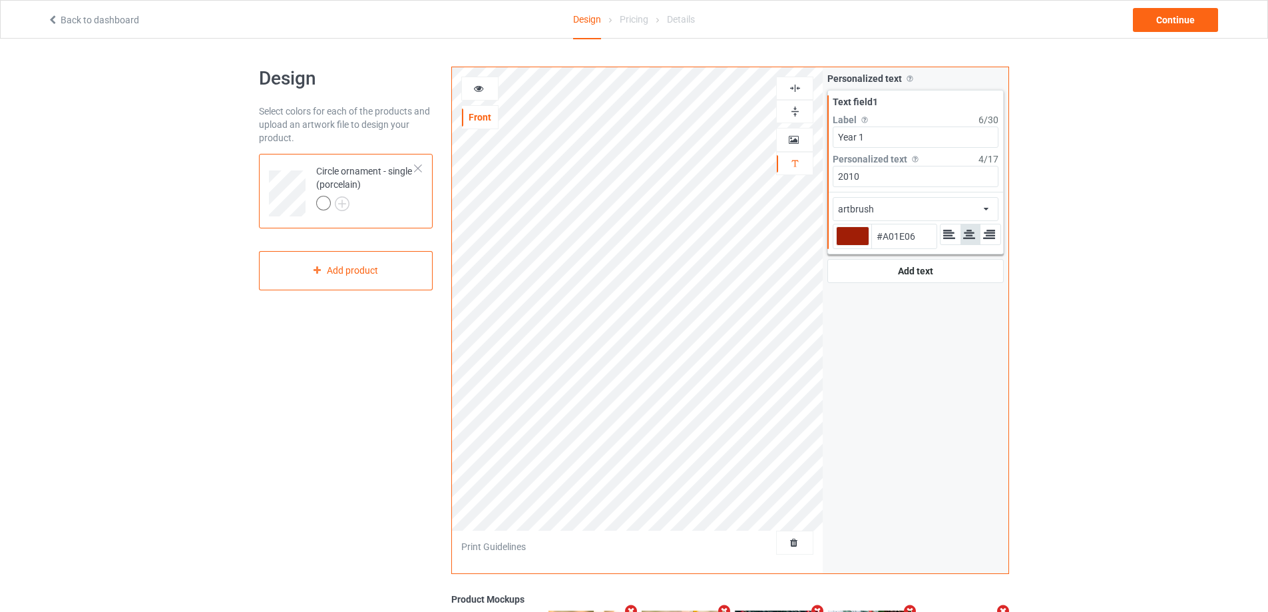
click at [477, 89] on icon at bounding box center [478, 86] width 11 height 9
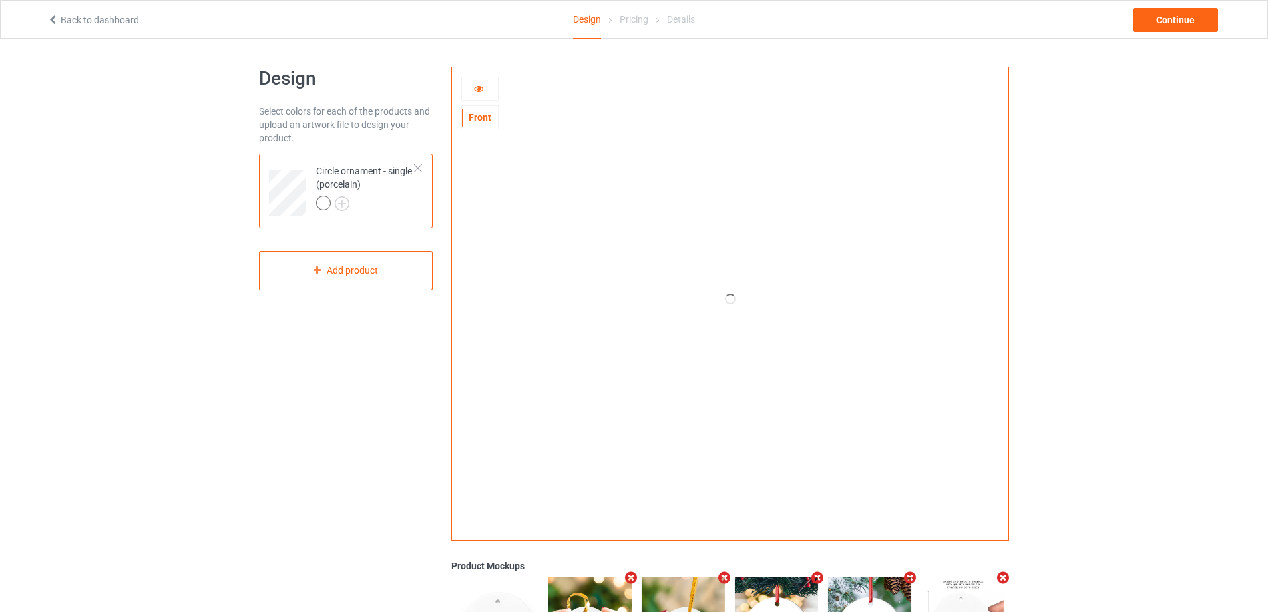
click at [477, 89] on icon at bounding box center [478, 86] width 11 height 9
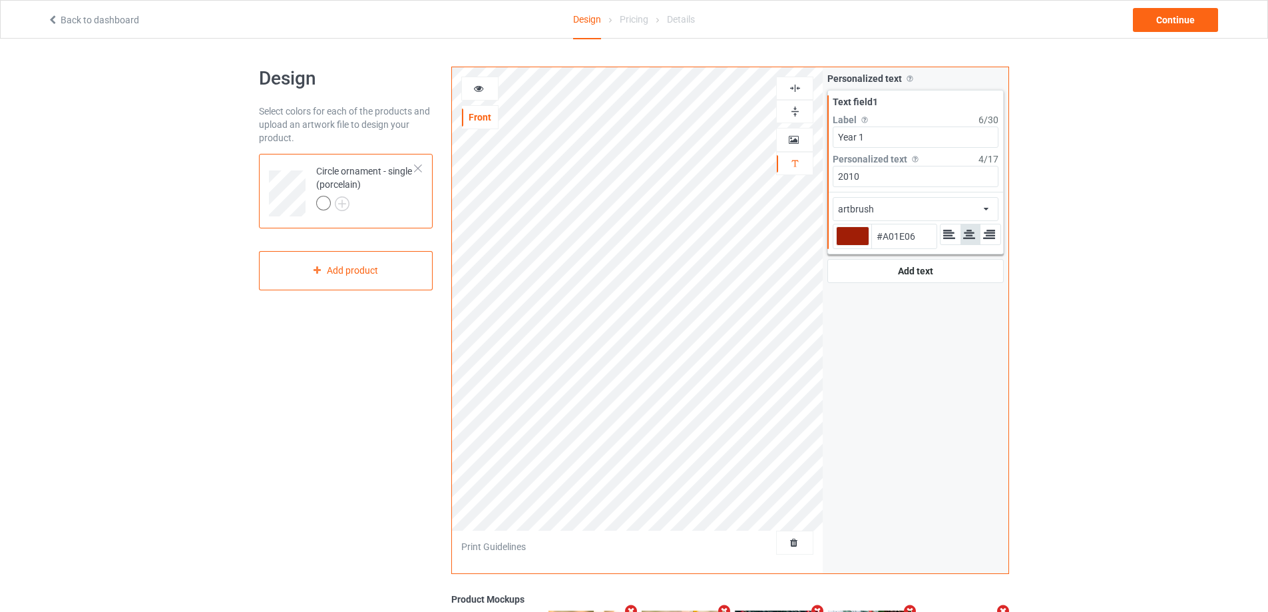
click at [477, 89] on icon at bounding box center [478, 86] width 11 height 9
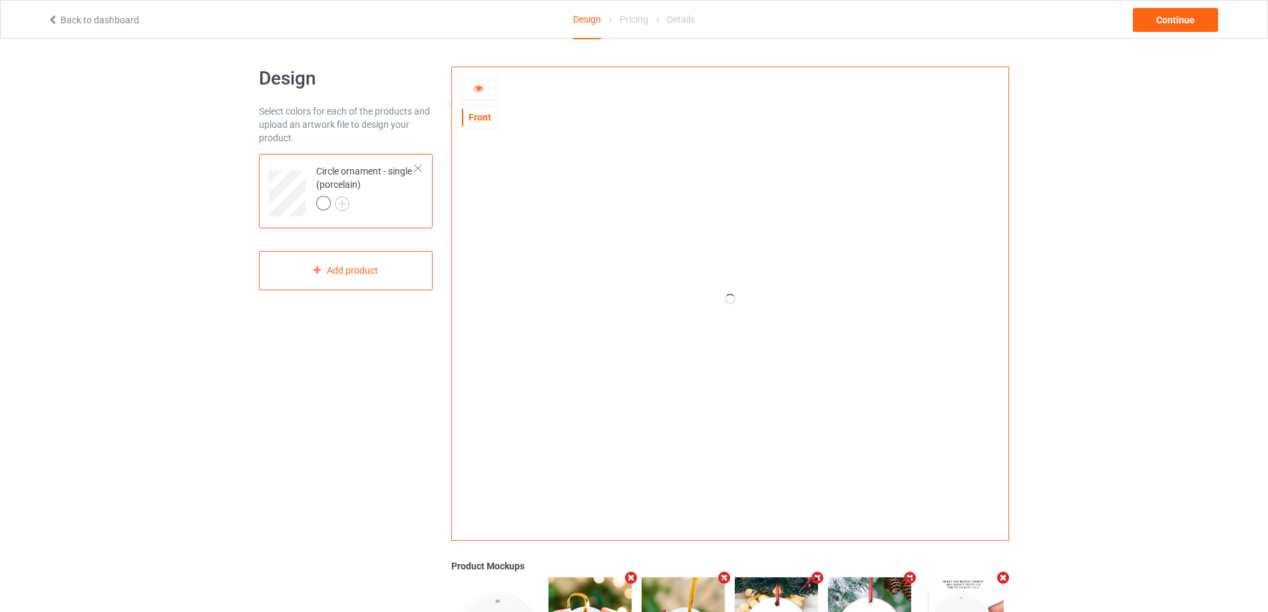
click at [477, 89] on icon at bounding box center [478, 86] width 11 height 9
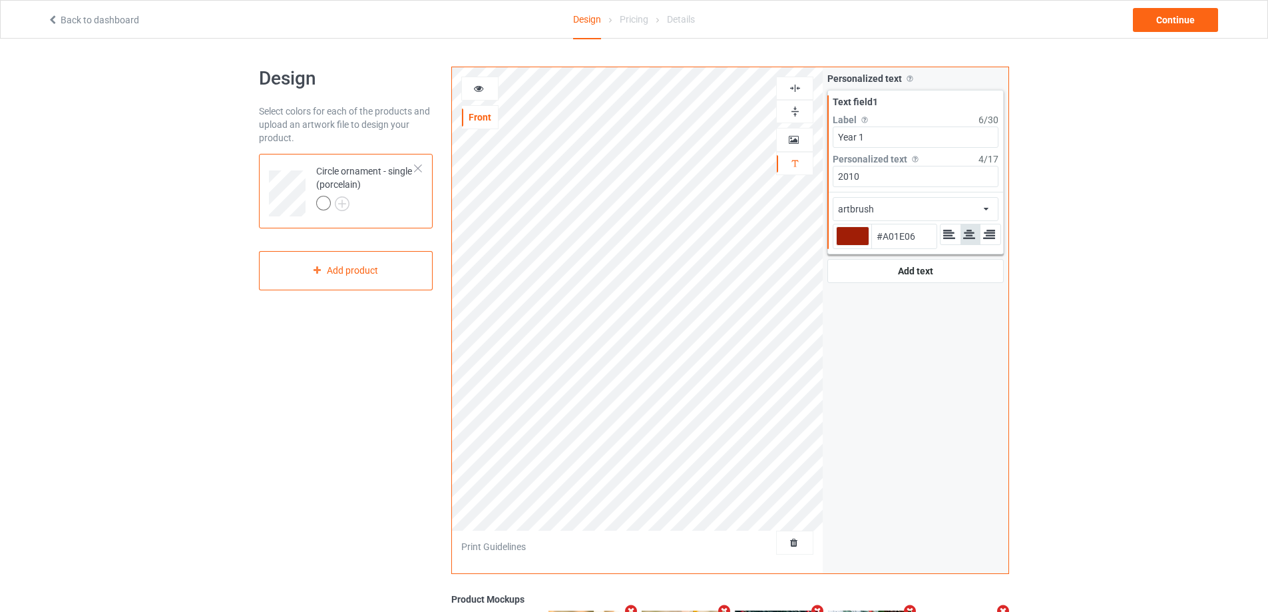
click at [477, 89] on icon at bounding box center [478, 86] width 11 height 9
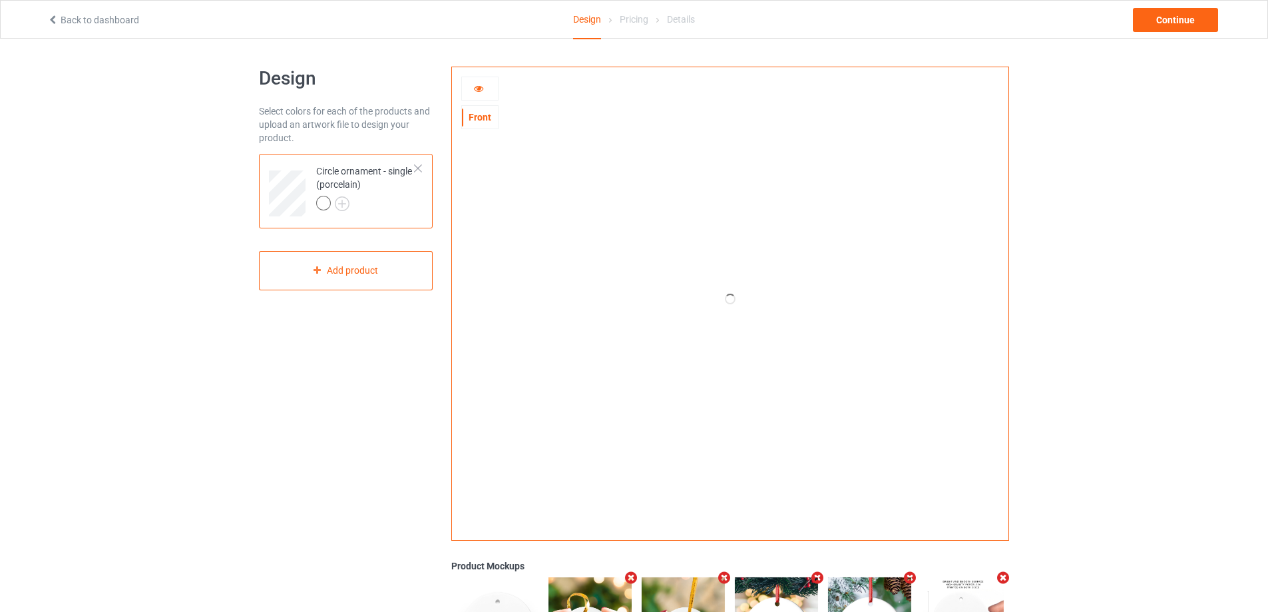
click at [477, 89] on icon at bounding box center [478, 86] width 11 height 9
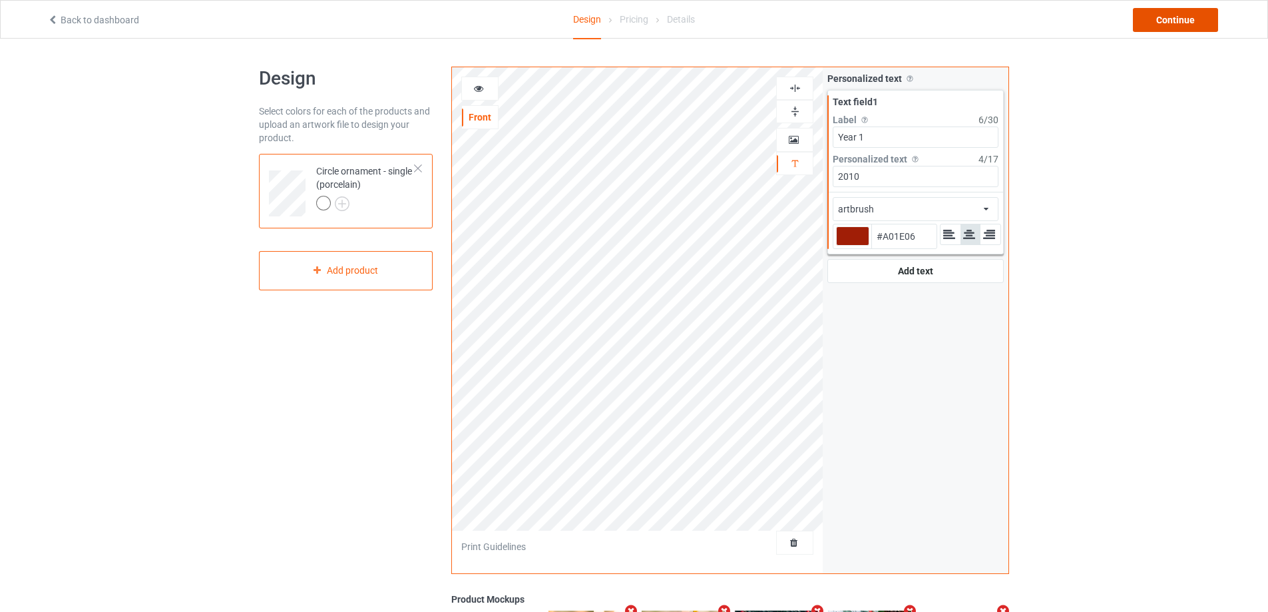
click at [1191, 20] on div "Continue" at bounding box center [1175, 20] width 85 height 24
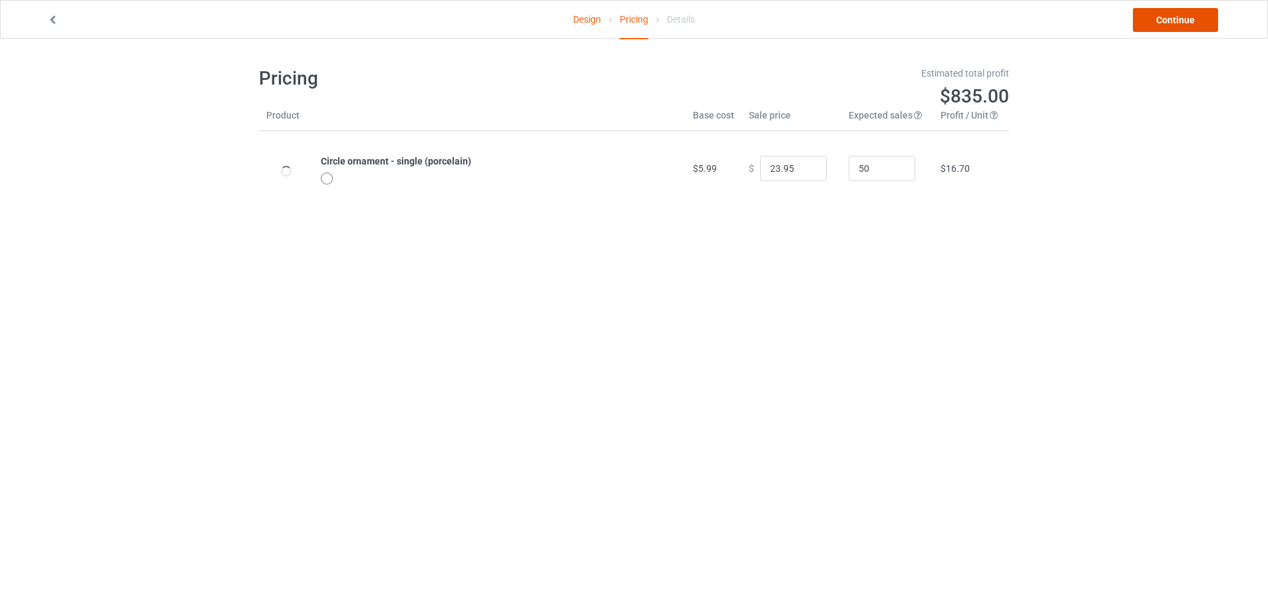
click at [1191, 20] on link "Continue" at bounding box center [1175, 20] width 85 height 24
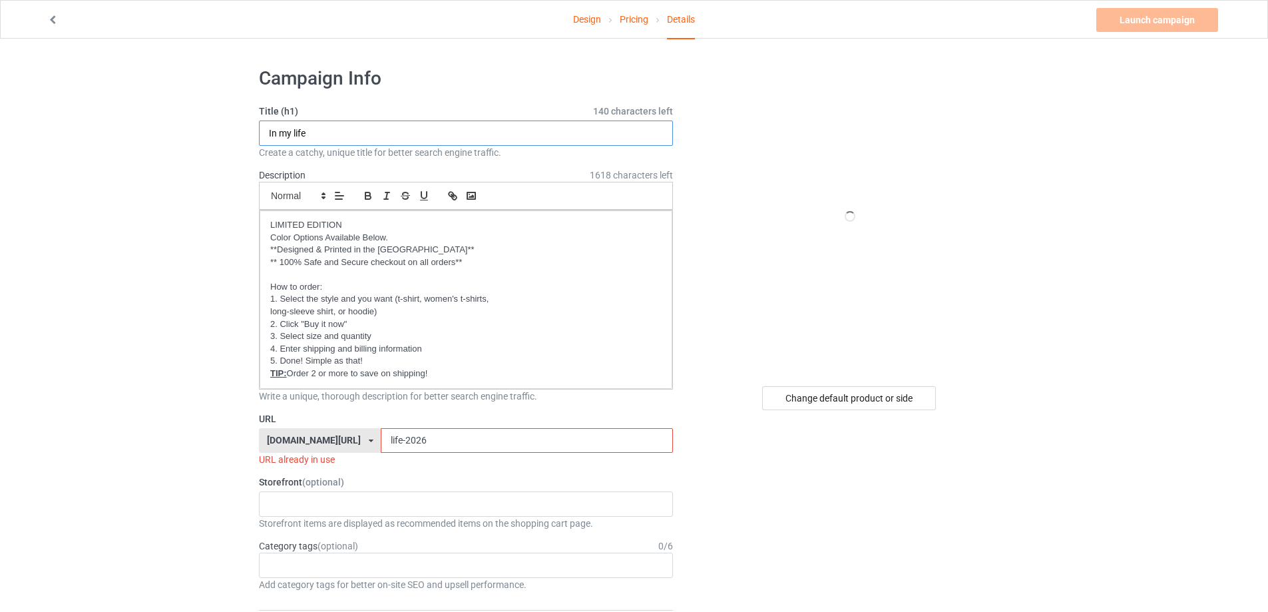
drag, startPoint x: 309, startPoint y: 131, endPoint x: 230, endPoint y: 131, distance: 78.6
type input "Mom"
drag, startPoint x: 410, startPoint y: 441, endPoint x: 276, endPoint y: 441, distance: 133.8
click at [276, 441] on div "gift4family.com/ gift4family.com/ homely-gift.com/ homely-gift1960s.com/ teefuf…" at bounding box center [466, 440] width 414 height 25
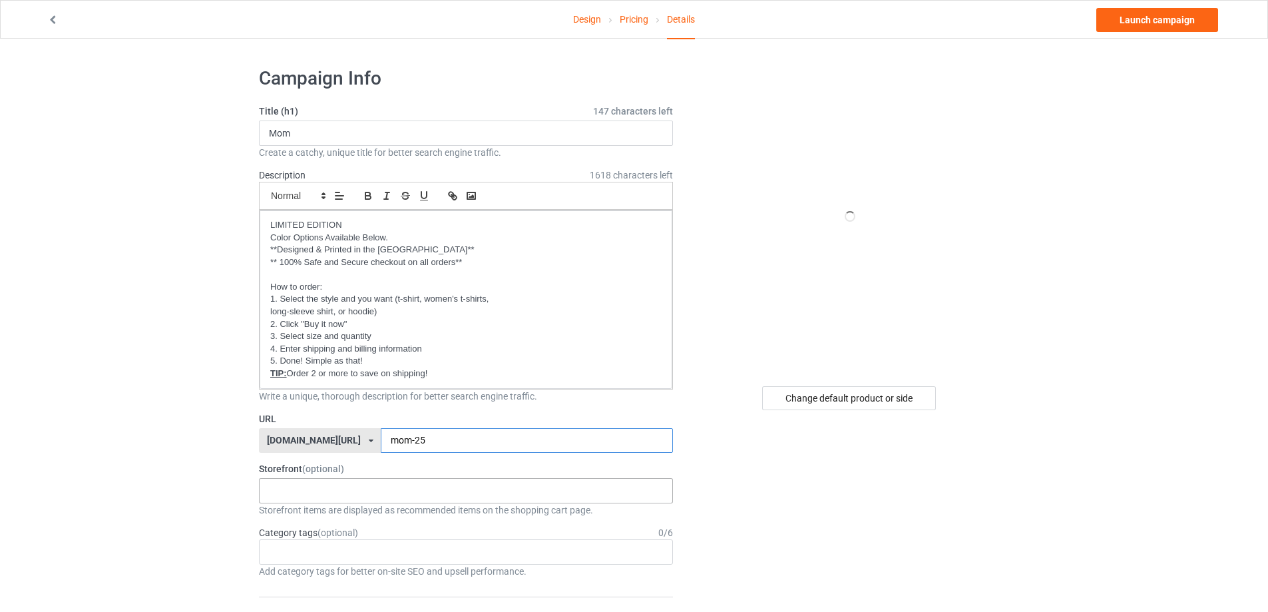
type input "mom-25"
click at [313, 491] on div "Oh look! A Bookstore! Best friends/ Besties 2025 [DEMOGRAPHIC_DATA] 2025 To my …" at bounding box center [466, 490] width 414 height 25
type input "O"
type input "Ỏ"
type input "Ornament"
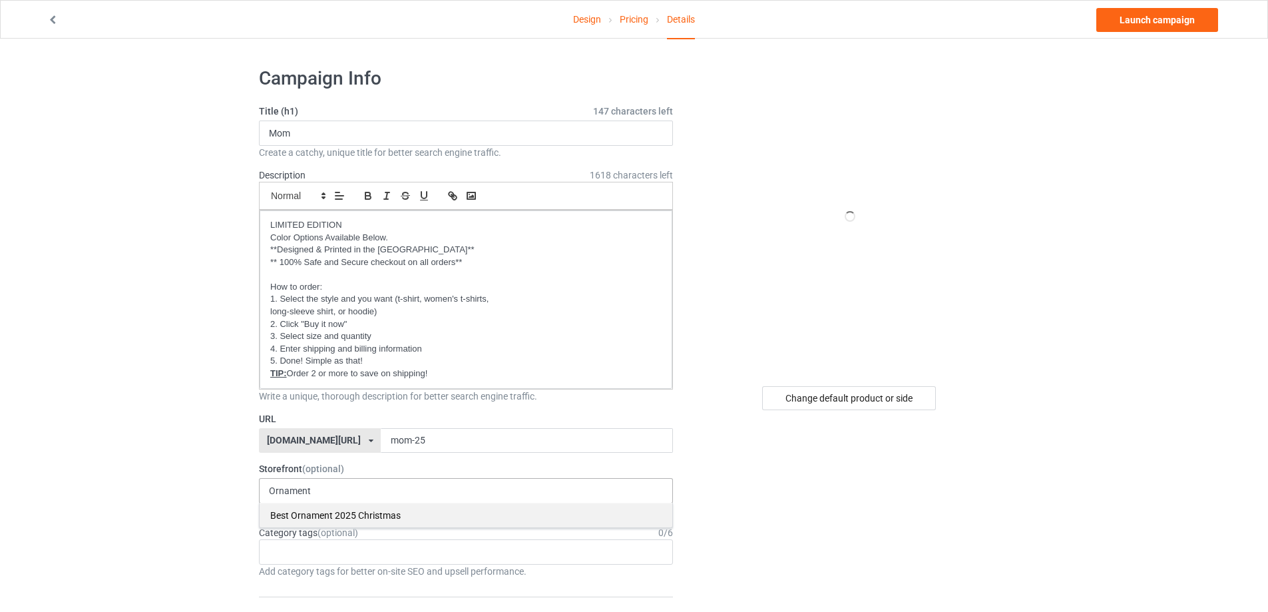
click at [293, 519] on div "Best Ornament 2025 Christmas" at bounding box center [466, 515] width 413 height 25
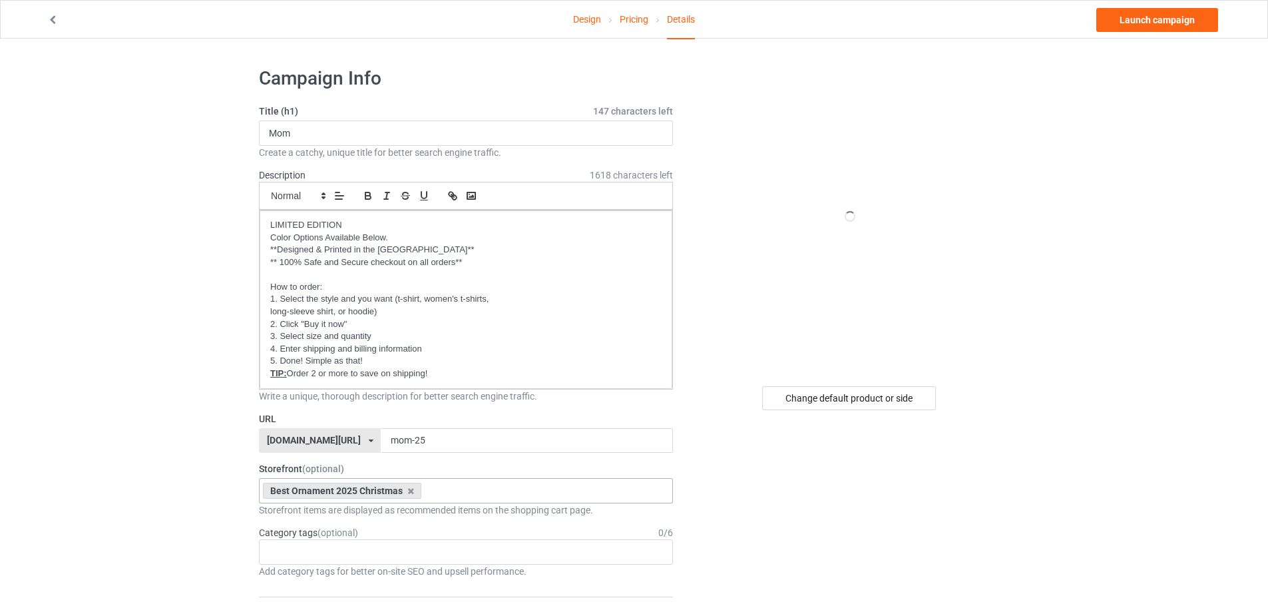
click at [1167, 18] on link "Launch campaign" at bounding box center [1158, 20] width 122 height 24
